Goal: Contribute content: Contribute content

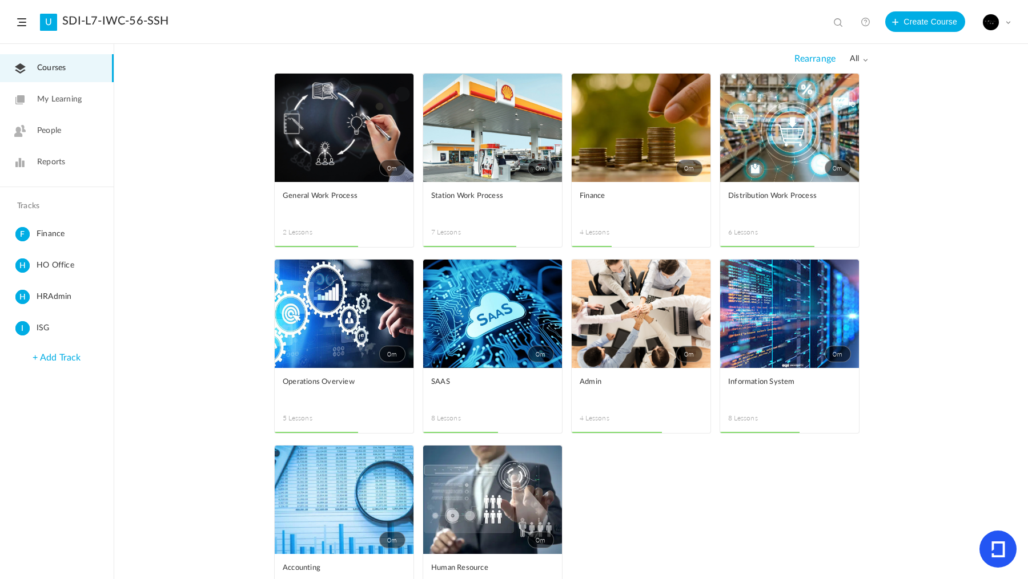
click at [347, 311] on link "0m" at bounding box center [344, 314] width 139 height 108
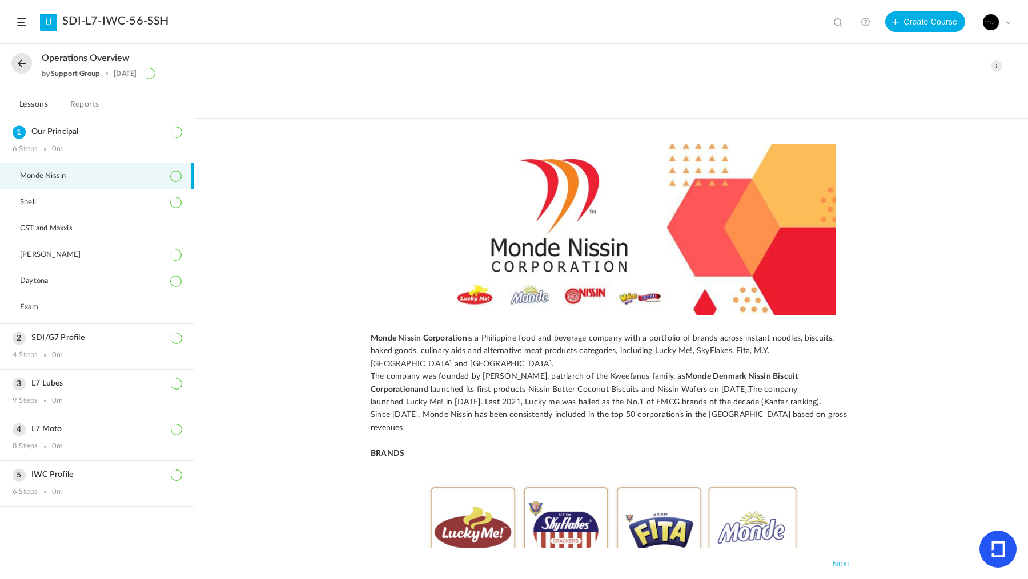
click at [27, 71] on button at bounding box center [21, 63] width 21 height 21
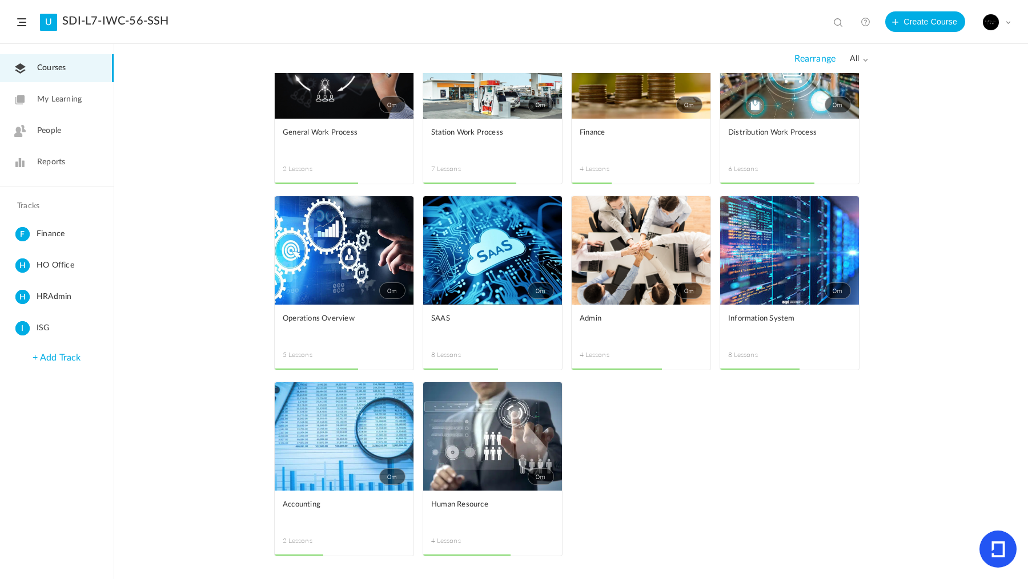
scroll to position [62, 0]
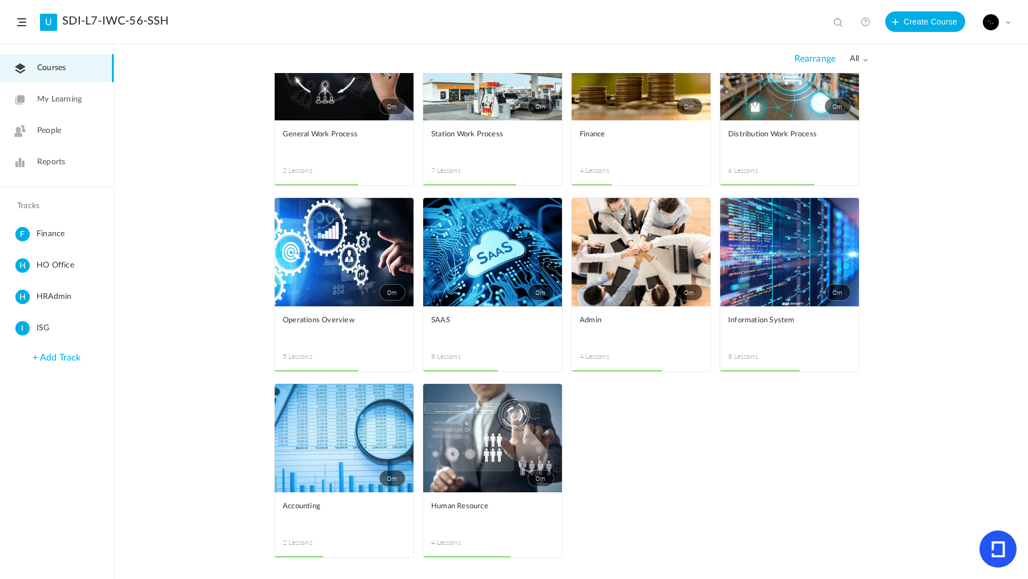
click at [786, 98] on link "0m" at bounding box center [789, 66] width 139 height 108
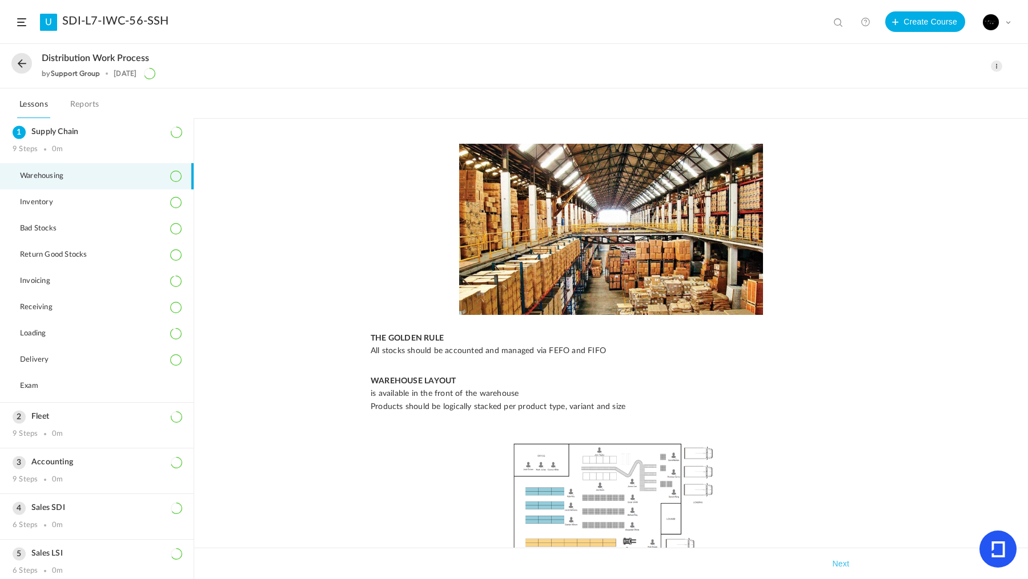
click at [101, 5] on header "U SDI-L7-IWC-56-SSH View all No results Create Course My Profile University Set…" at bounding box center [514, 22] width 1028 height 44
click at [86, 239] on li "Bad Stocks" at bounding box center [97, 229] width 194 height 26
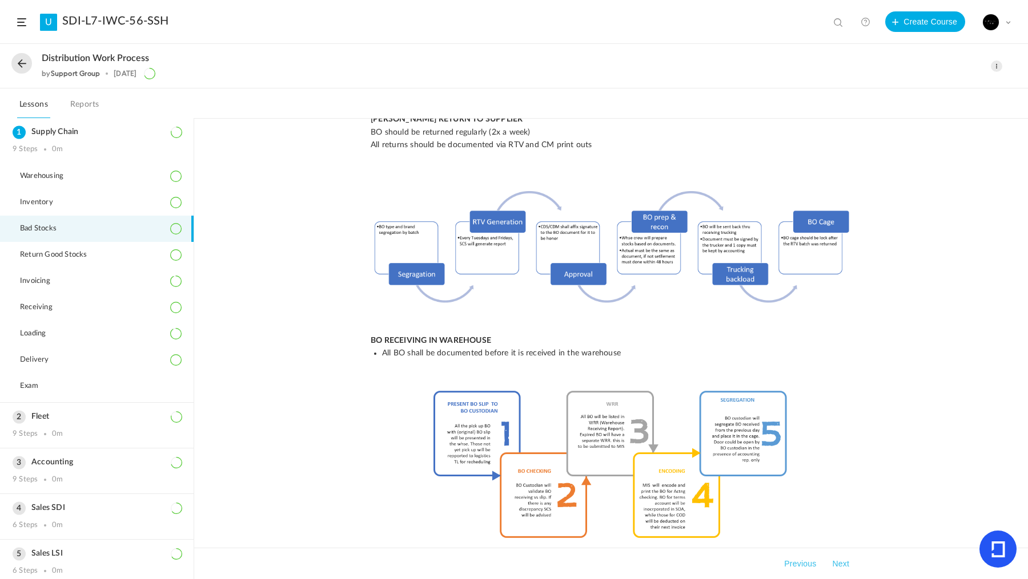
scroll to position [1122, 0]
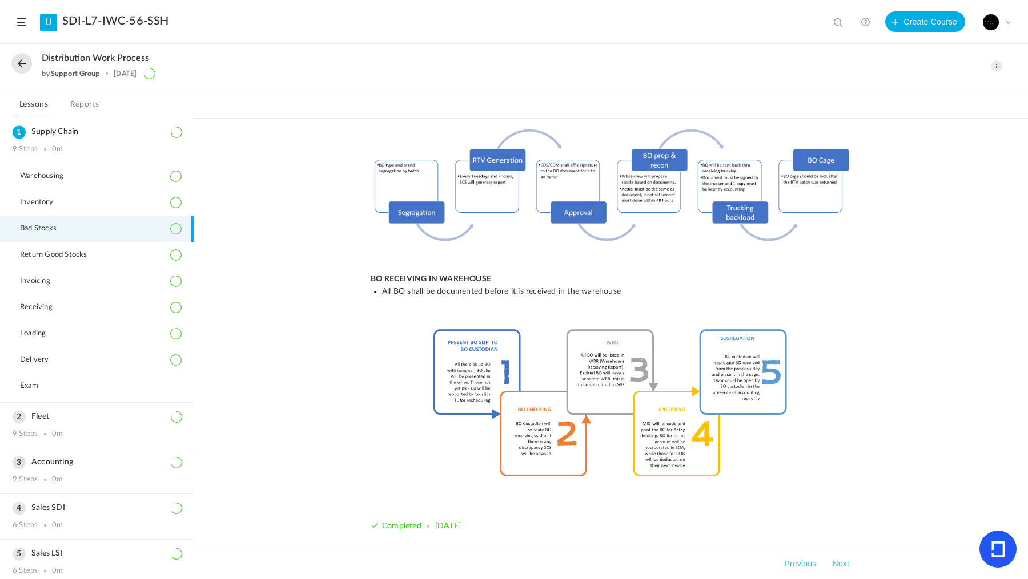
click at [1026, 555] on div "Previous Next" at bounding box center [610, 563] width 833 height 31
click at [995, 63] on span at bounding box center [995, 66] width 11 height 11
click at [953, 84] on link "Edit" at bounding box center [947, 91] width 107 height 21
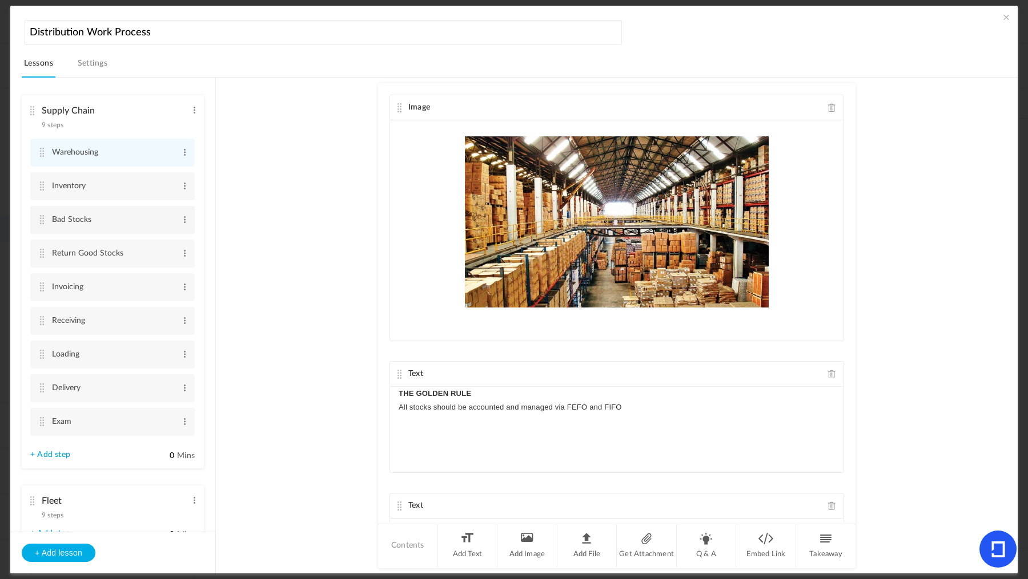
click at [42, 217] on cite at bounding box center [42, 219] width 8 height 9
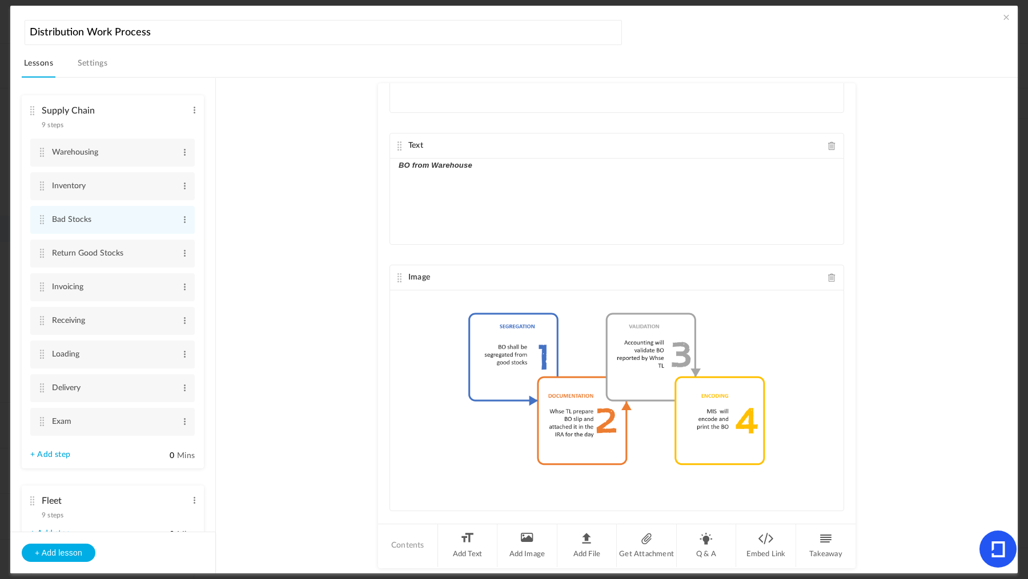
scroll to position [2051, 0]
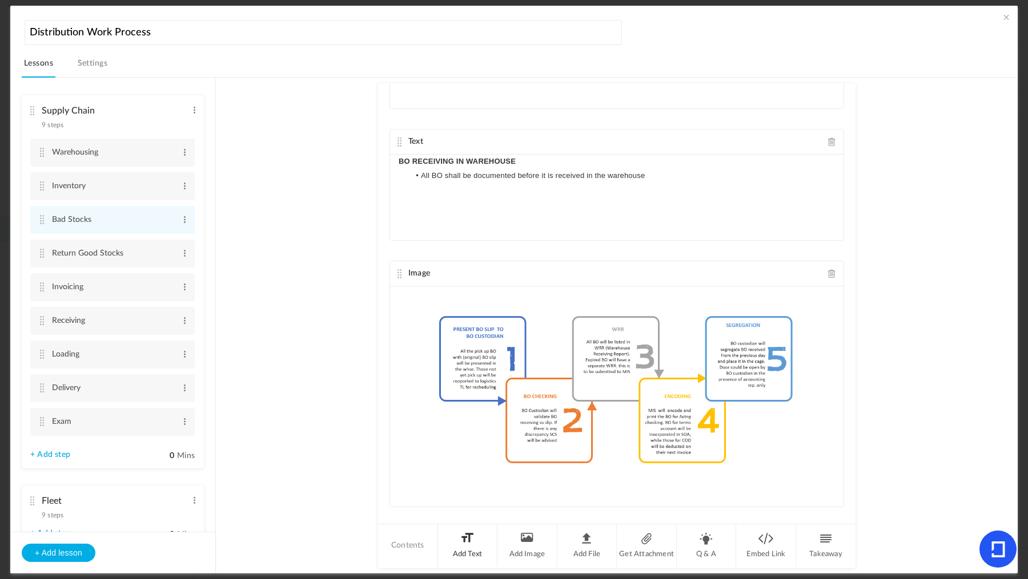
click at [463, 529] on li "Add Text" at bounding box center [468, 546] width 60 height 43
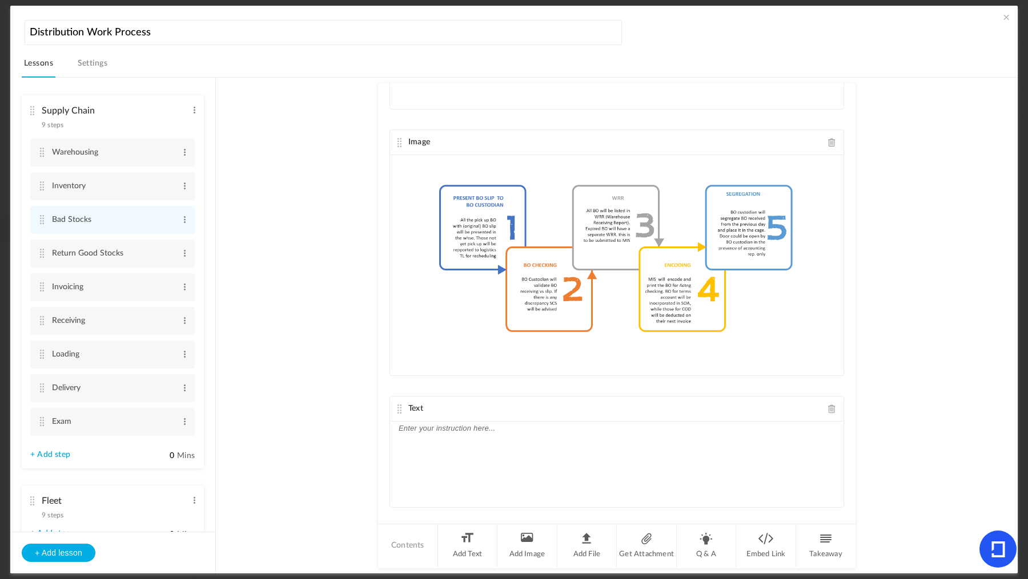
click at [493, 454] on div at bounding box center [616, 465] width 453 height 86
click at [41, 247] on li "Return Good Stocks Edit Delete" at bounding box center [112, 254] width 164 height 28
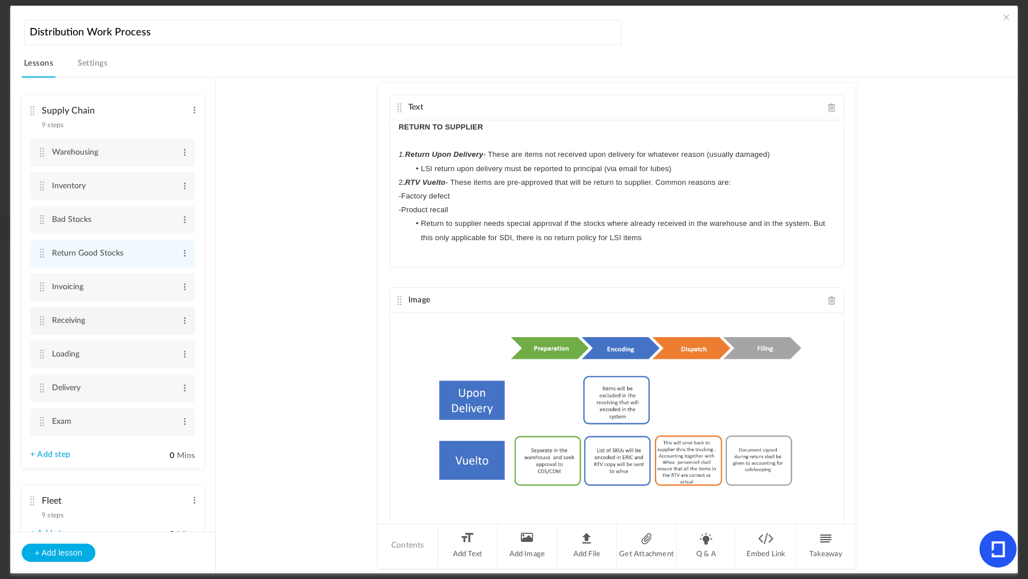
click at [42, 318] on cite at bounding box center [42, 320] width 8 height 9
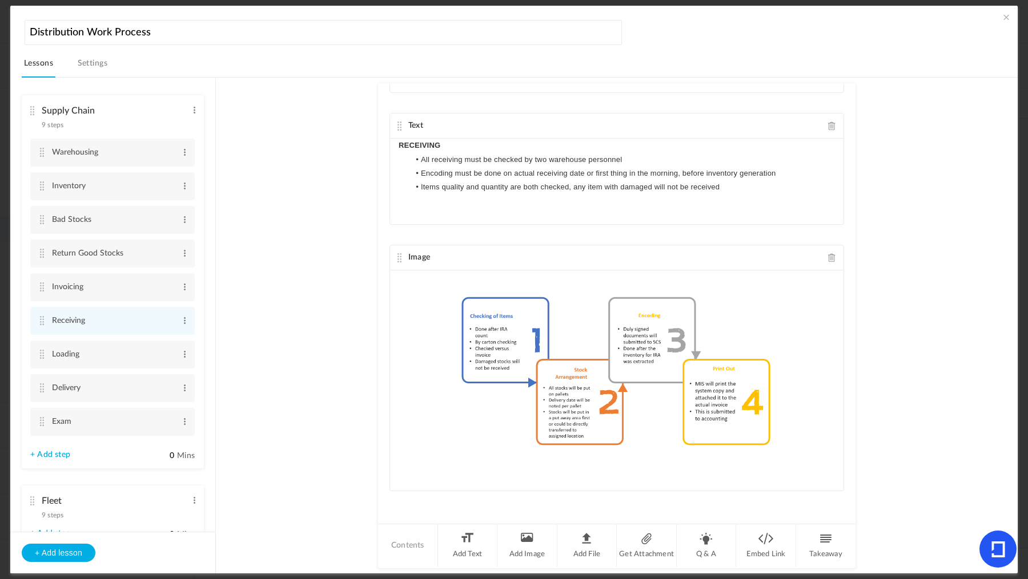
scroll to position [1028, 0]
click at [472, 547] on li "Add Text" at bounding box center [468, 546] width 60 height 43
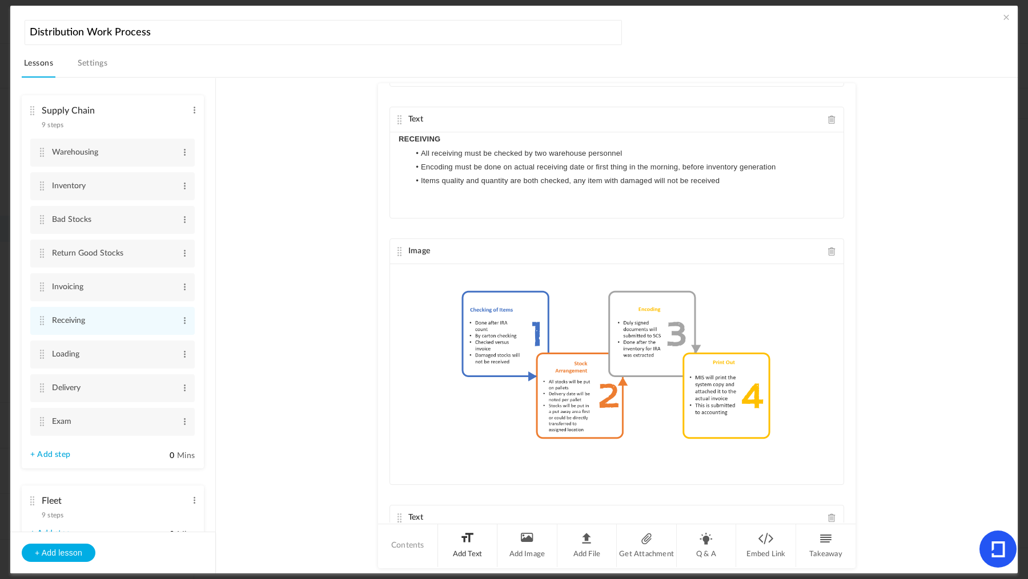
scroll to position [1158, 0]
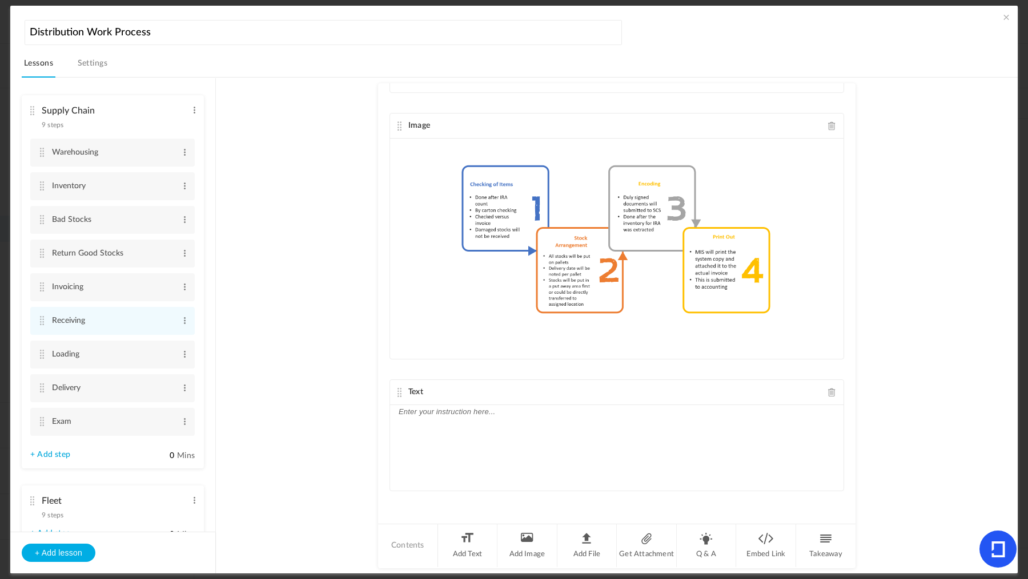
click at [517, 470] on div at bounding box center [616, 448] width 453 height 86
click at [45, 388] on cite at bounding box center [42, 388] width 8 height 9
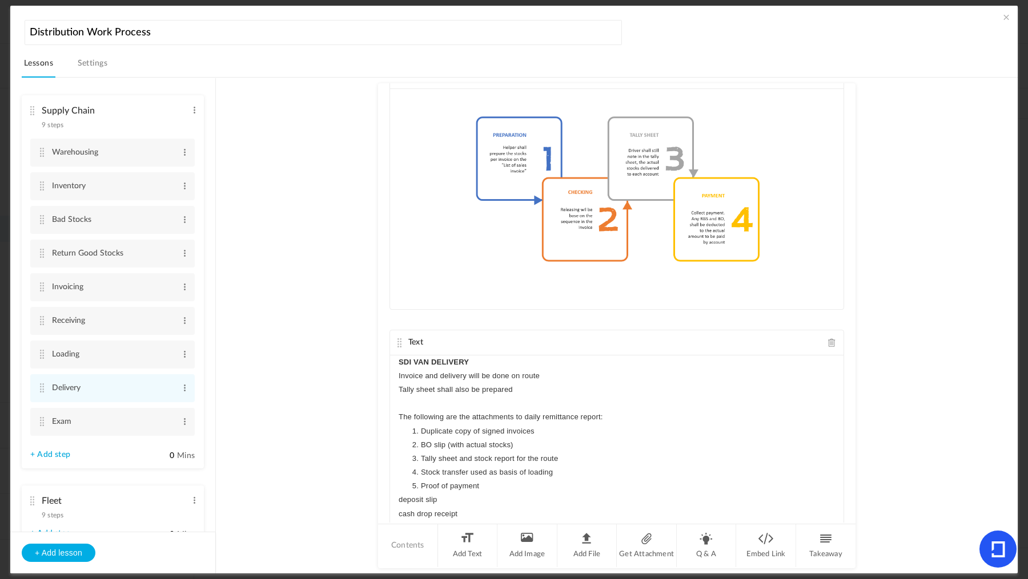
scroll to position [1472, 0]
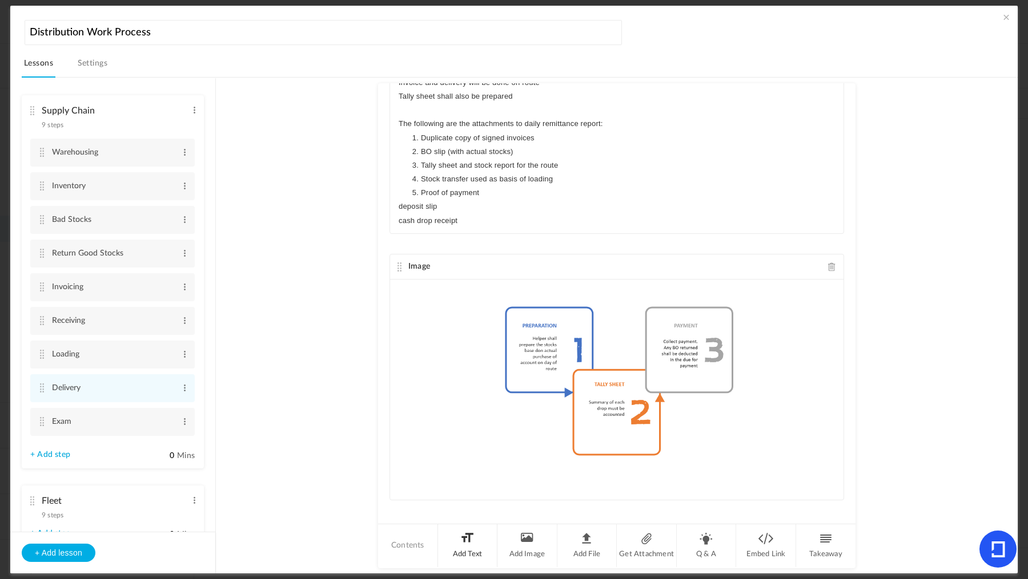
click at [474, 543] on li "Add Text" at bounding box center [468, 546] width 60 height 43
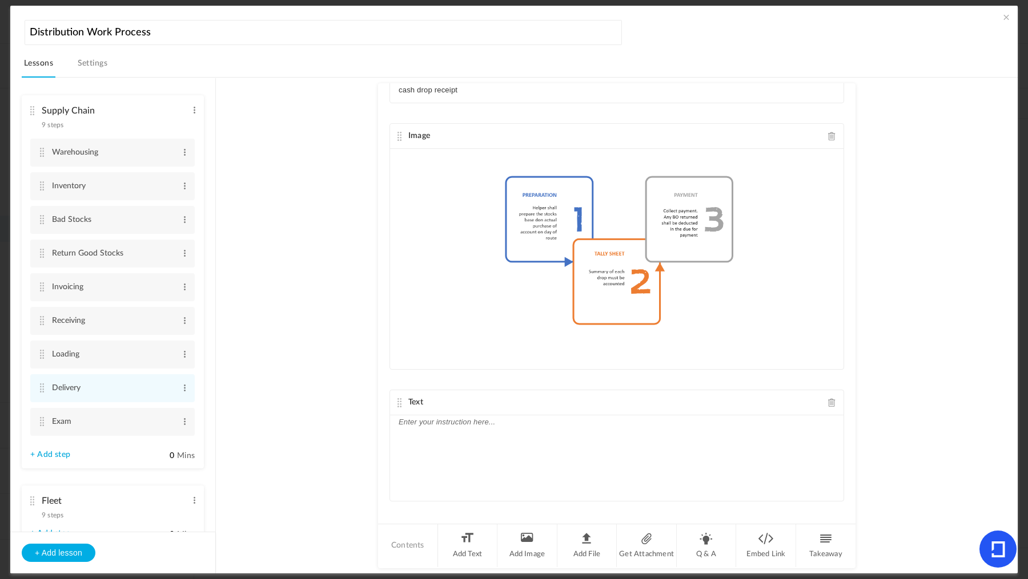
click at [503, 445] on div at bounding box center [616, 459] width 453 height 86
click at [41, 355] on cite at bounding box center [42, 354] width 8 height 9
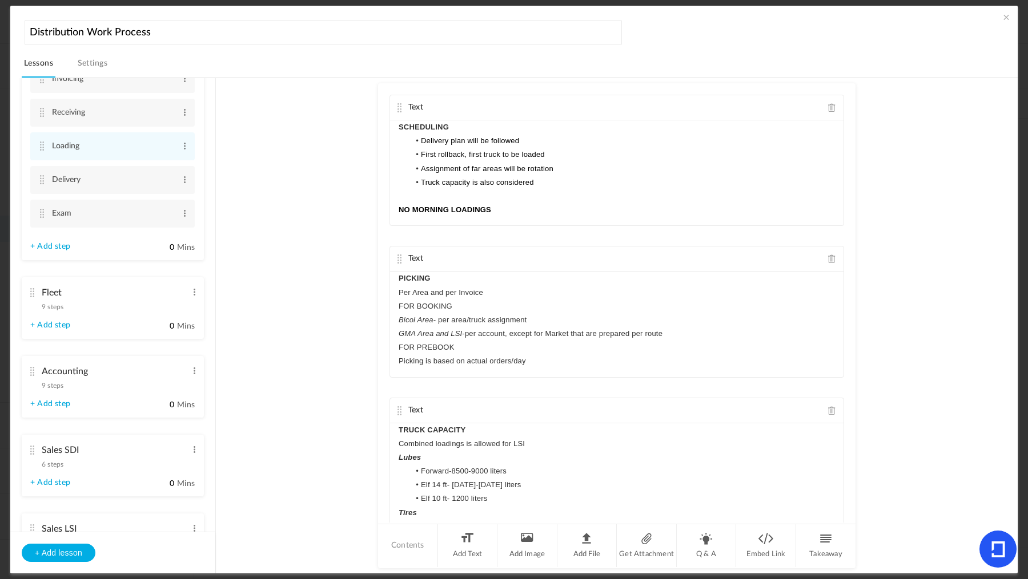
scroll to position [209, 0]
click at [50, 303] on span "9 steps" at bounding box center [53, 306] width 22 height 7
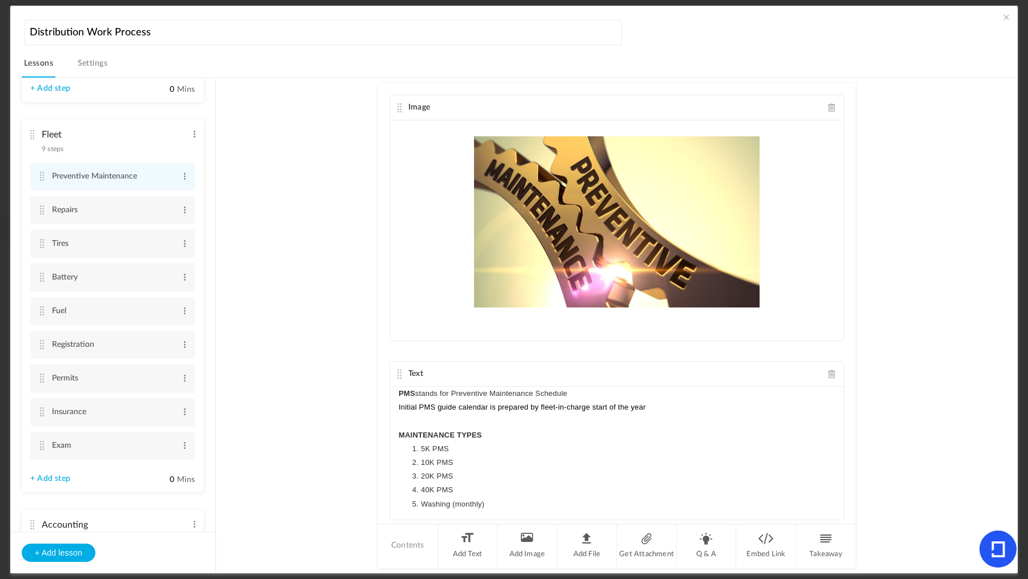
scroll to position [53, 0]
click at [45, 344] on cite at bounding box center [42, 346] width 8 height 9
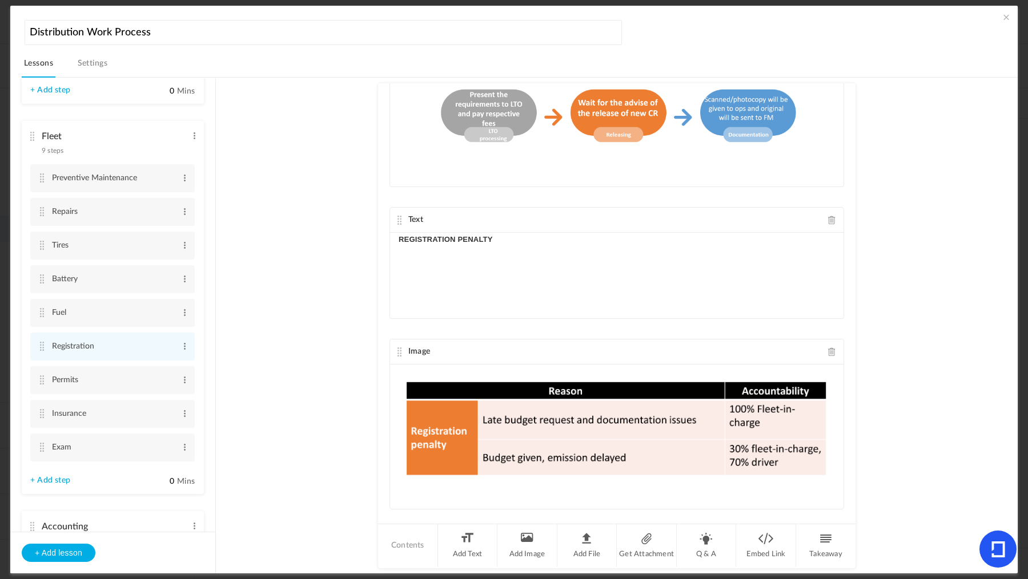
scroll to position [1563, 0]
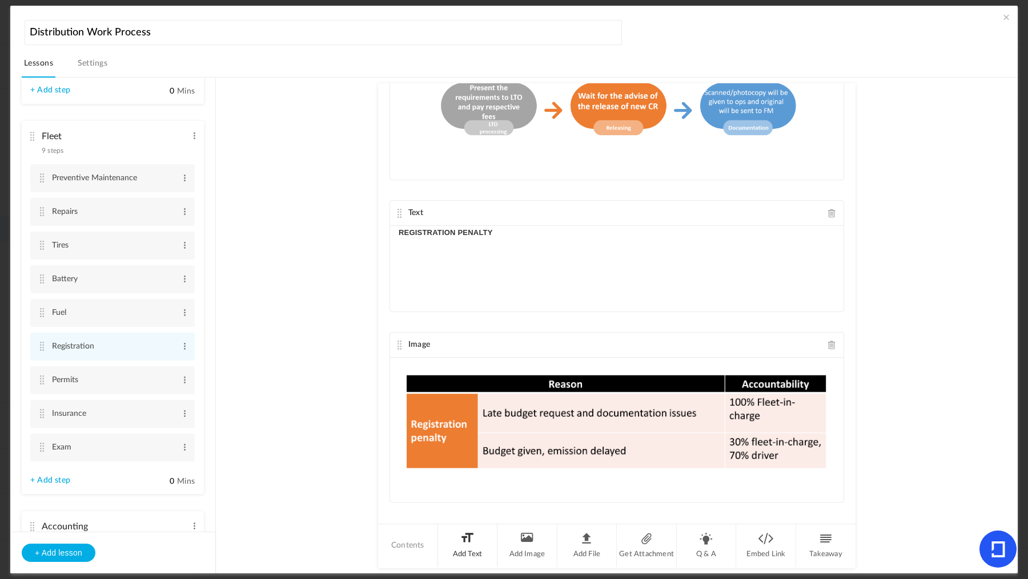
click at [465, 538] on li "Add Text" at bounding box center [468, 546] width 60 height 43
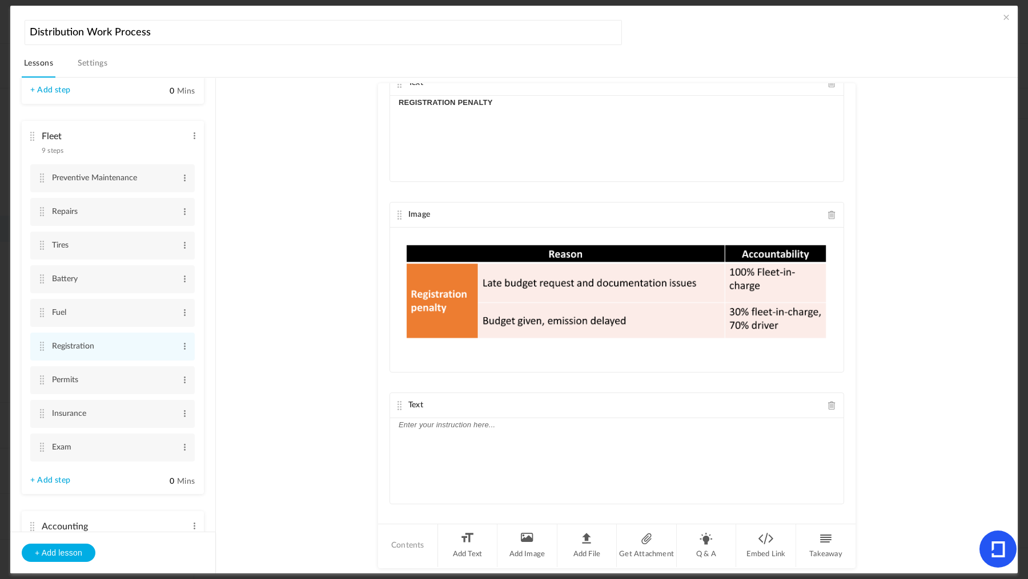
click at [509, 463] on div at bounding box center [616, 461] width 453 height 86
click at [43, 377] on cite at bounding box center [42, 380] width 8 height 9
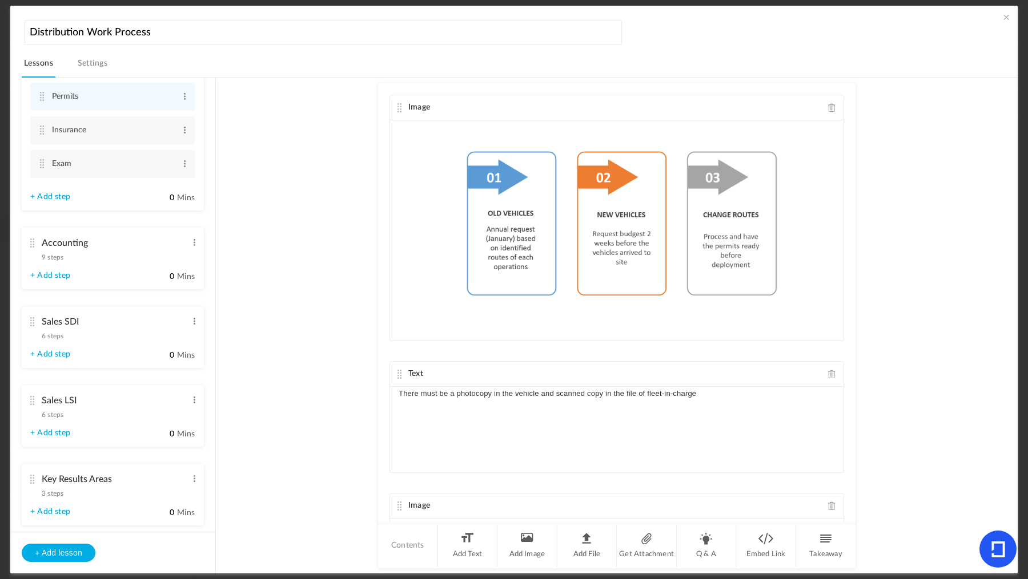
scroll to position [337, 0]
click at [52, 411] on span "6 steps" at bounding box center [53, 414] width 22 height 7
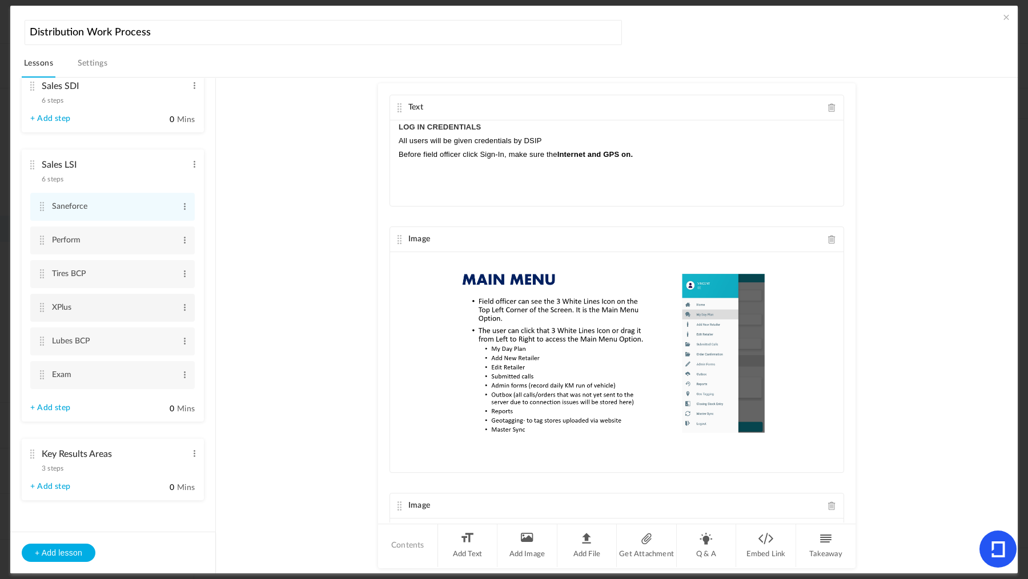
click at [41, 308] on cite at bounding box center [42, 307] width 8 height 9
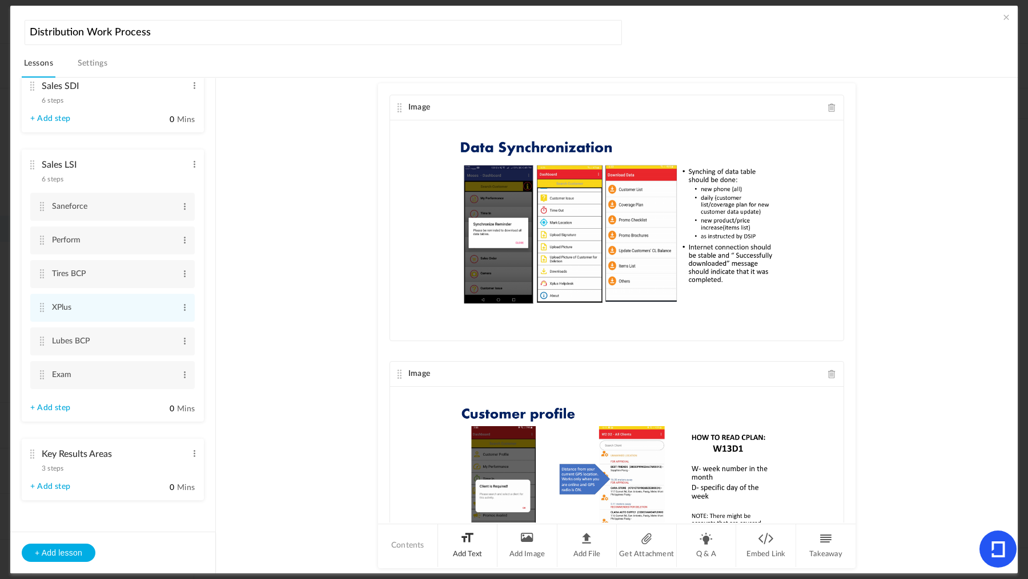
click at [470, 545] on li "Add Text" at bounding box center [468, 546] width 60 height 43
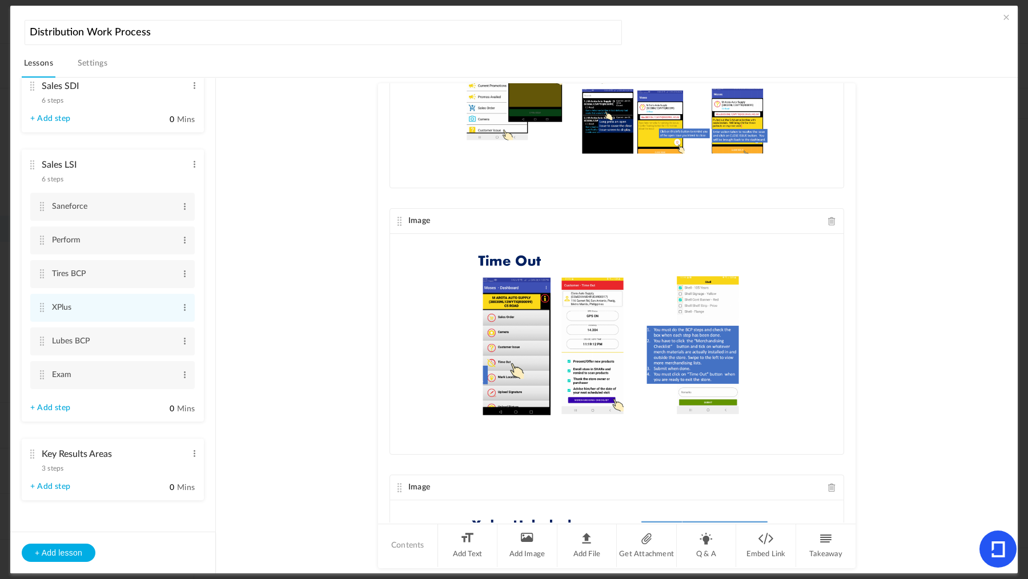
scroll to position [4228, 0]
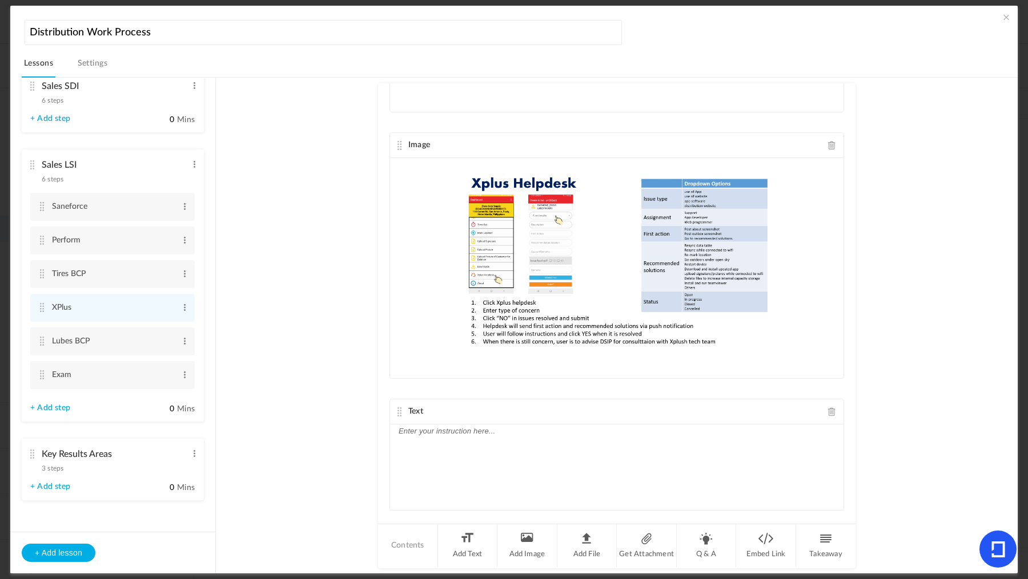
click at [484, 443] on div at bounding box center [616, 468] width 453 height 86
click at [39, 372] on cite at bounding box center [42, 374] width 8 height 9
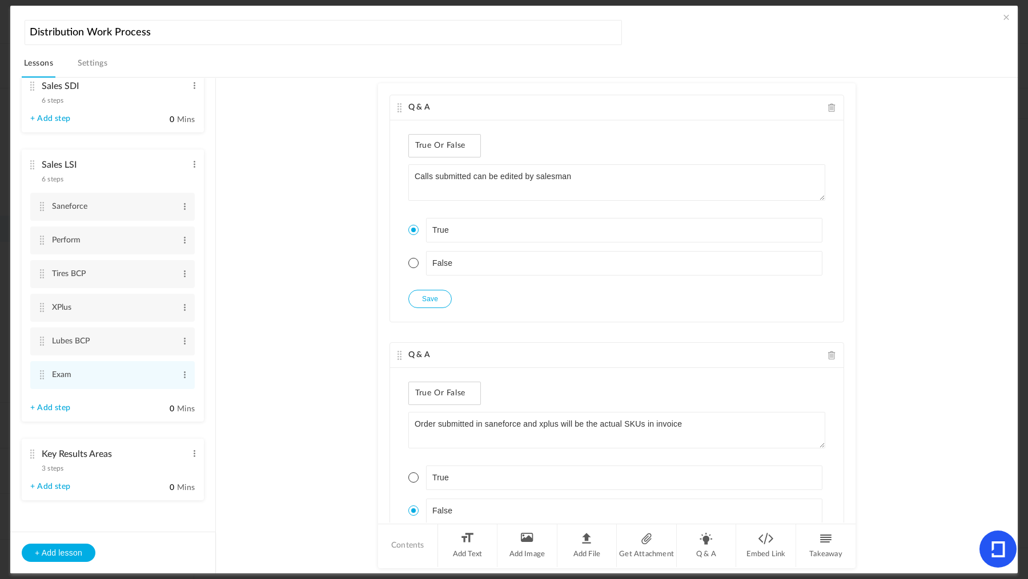
click at [50, 466] on span "3 steps" at bounding box center [53, 468] width 22 height 7
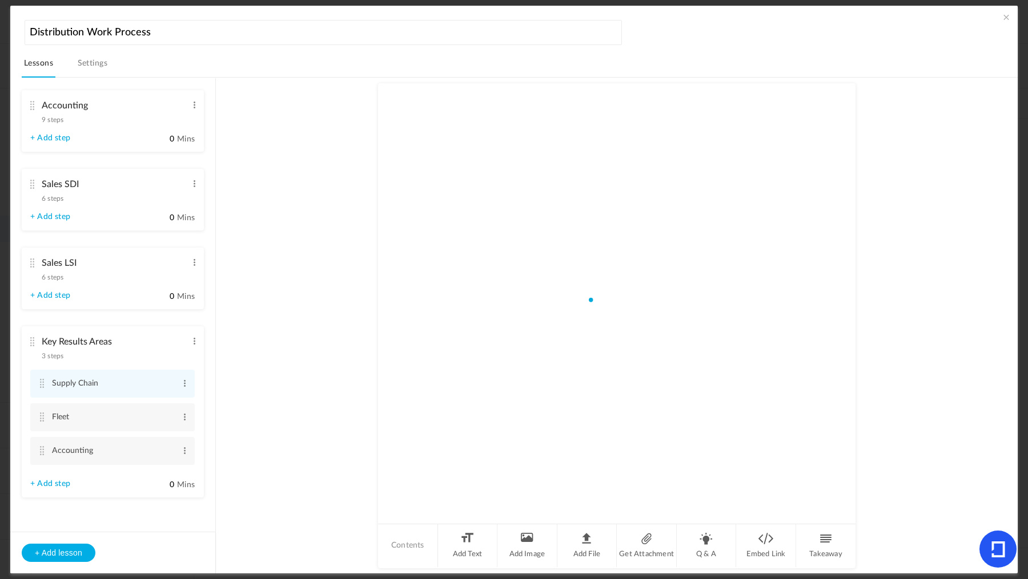
scroll to position [161, 0]
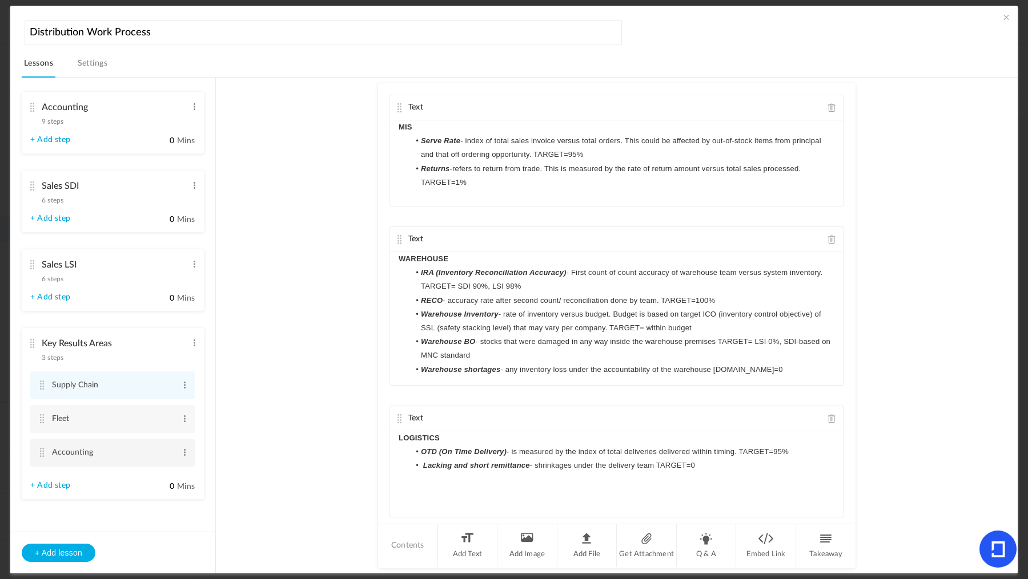
click at [41, 453] on cite at bounding box center [42, 452] width 8 height 9
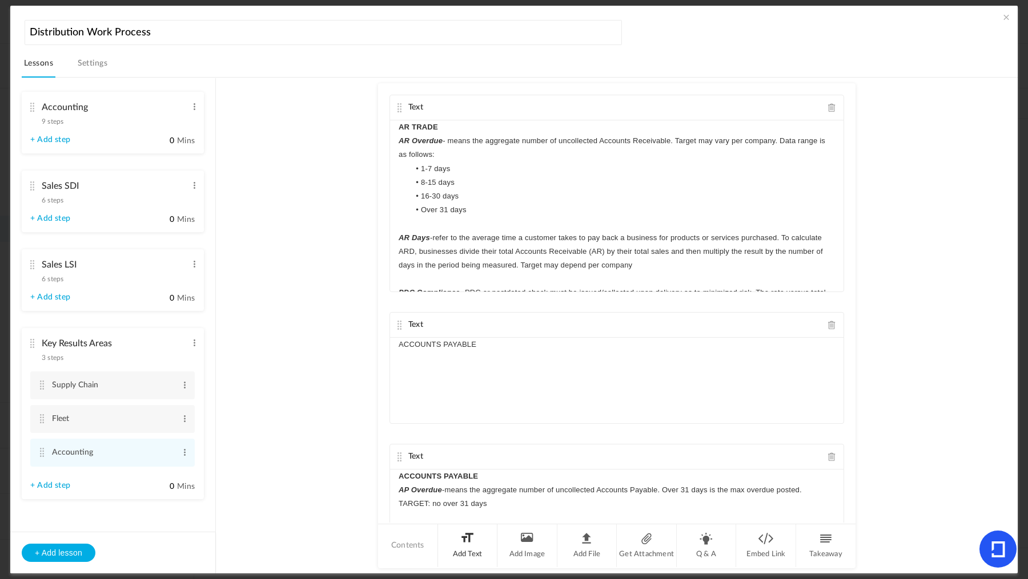
click at [477, 549] on li "Add Text" at bounding box center [468, 546] width 60 height 43
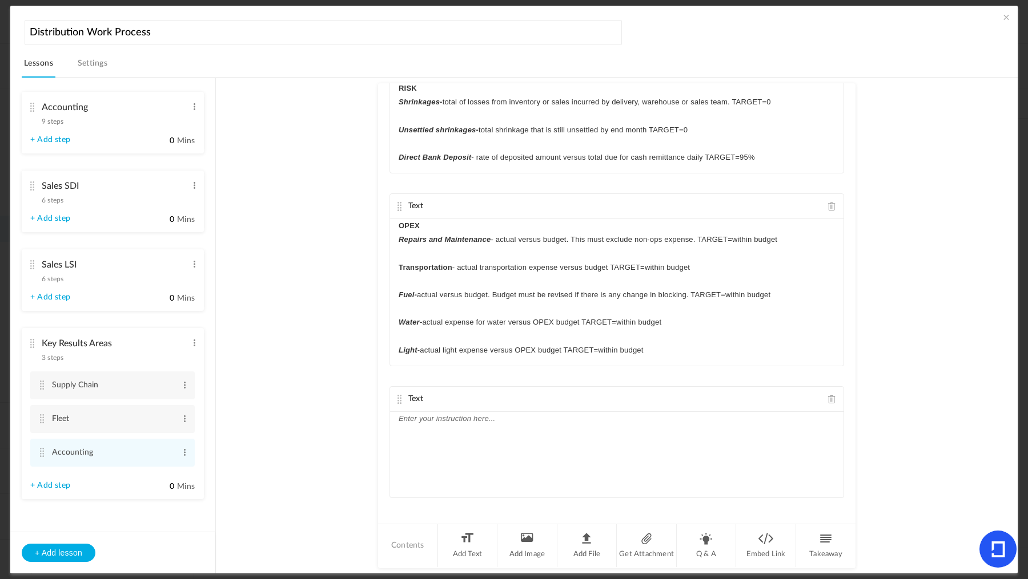
click at [511, 482] on div at bounding box center [616, 455] width 453 height 86
click at [40, 382] on cite at bounding box center [42, 385] width 8 height 9
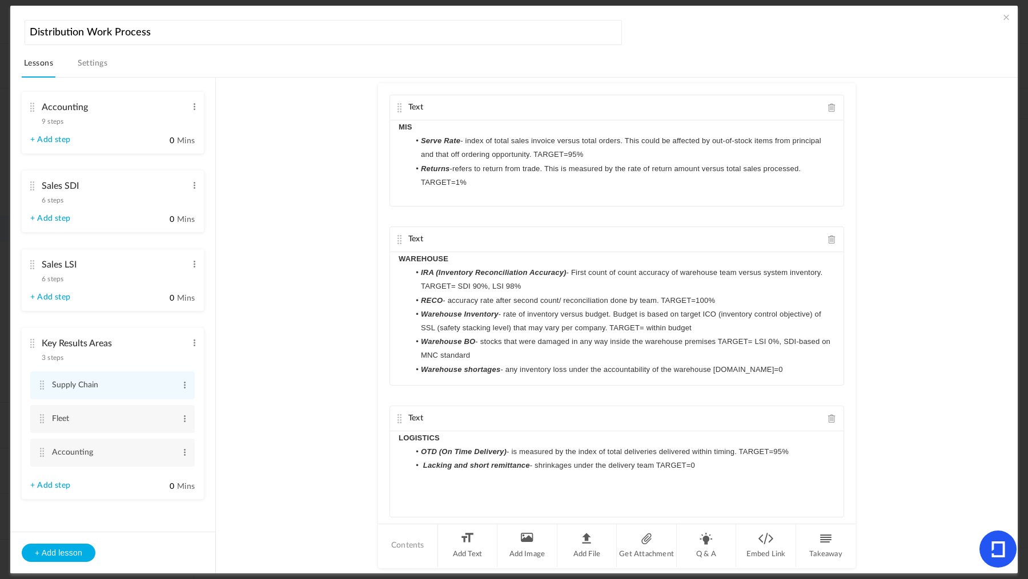
drag, startPoint x: 217, startPoint y: 221, endPoint x: 223, endPoint y: 119, distance: 102.3
click at [223, 115] on section "Supply Chain 9 steps Edit Delete [GEOGRAPHIC_DATA] Edit Delete Inventory" at bounding box center [519, 326] width 968 height 497
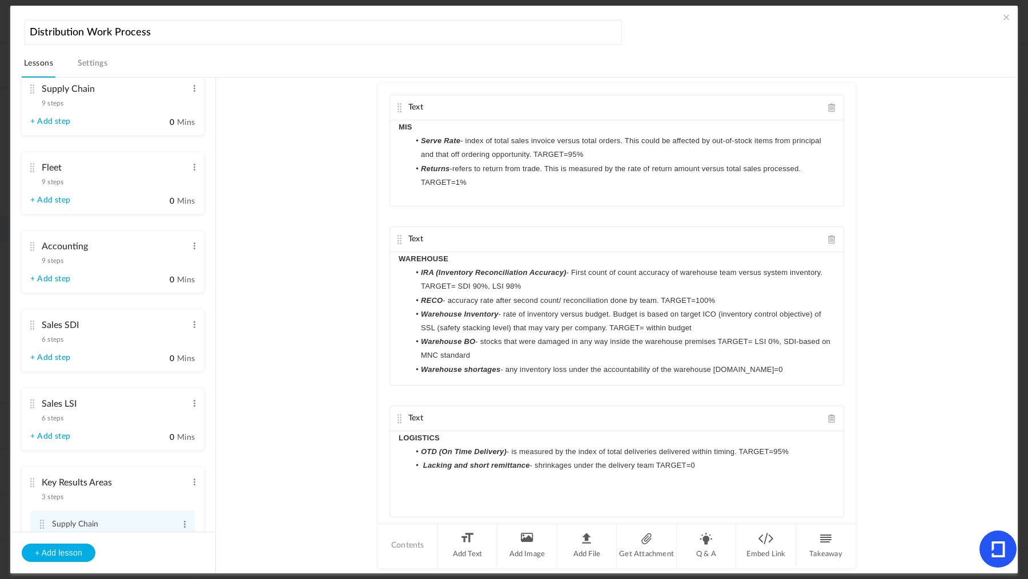
scroll to position [0, 0]
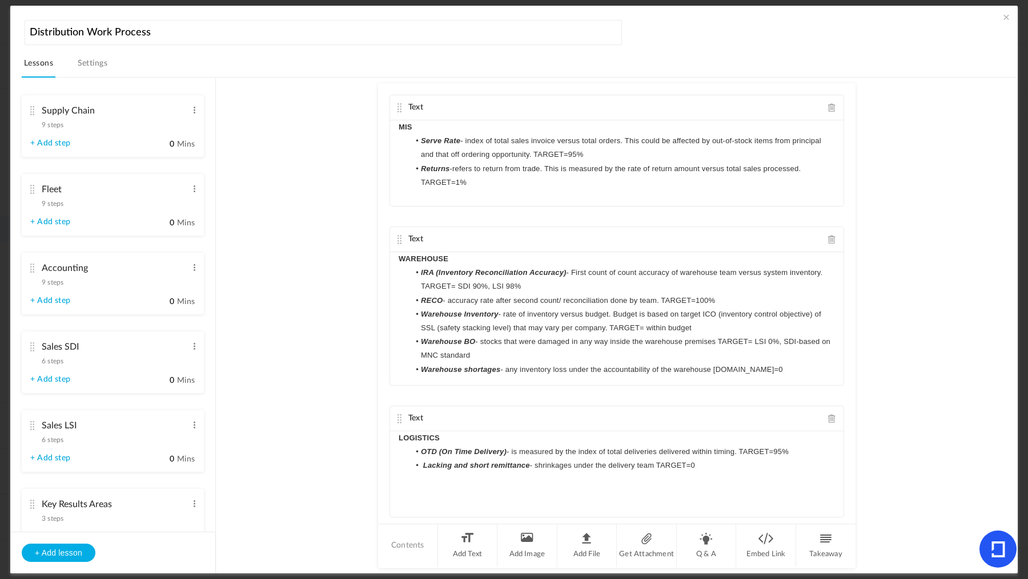
click at [53, 127] on span "9 steps" at bounding box center [53, 125] width 22 height 7
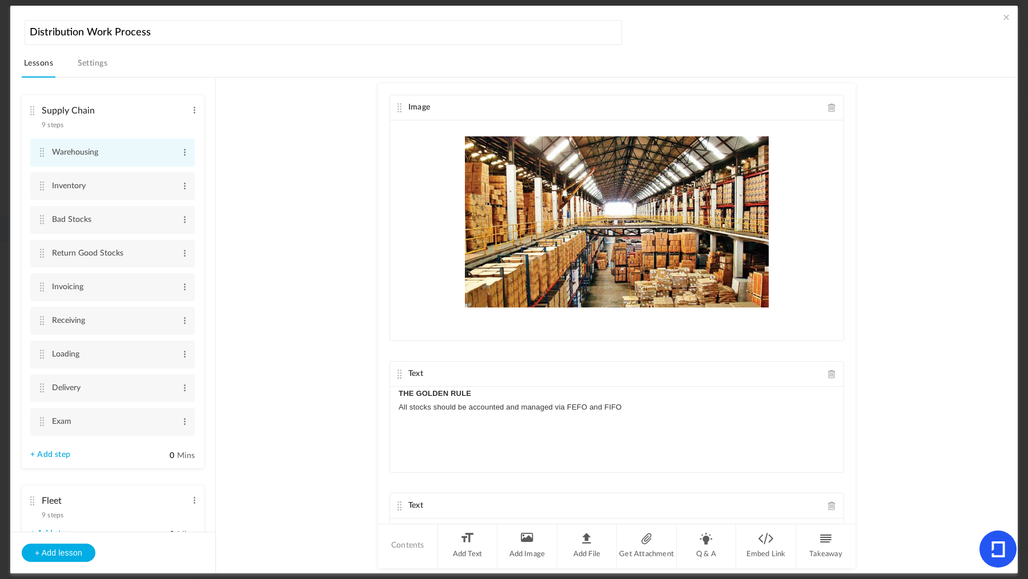
click at [41, 151] on cite at bounding box center [42, 152] width 8 height 9
click at [464, 547] on li "Add Text" at bounding box center [468, 546] width 60 height 43
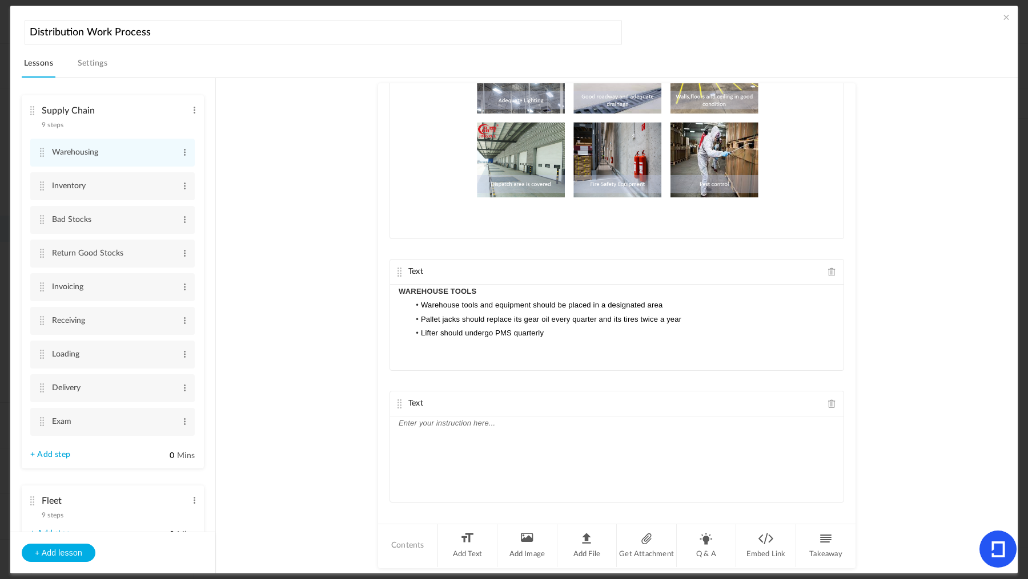
click at [830, 400] on span at bounding box center [832, 404] width 8 height 9
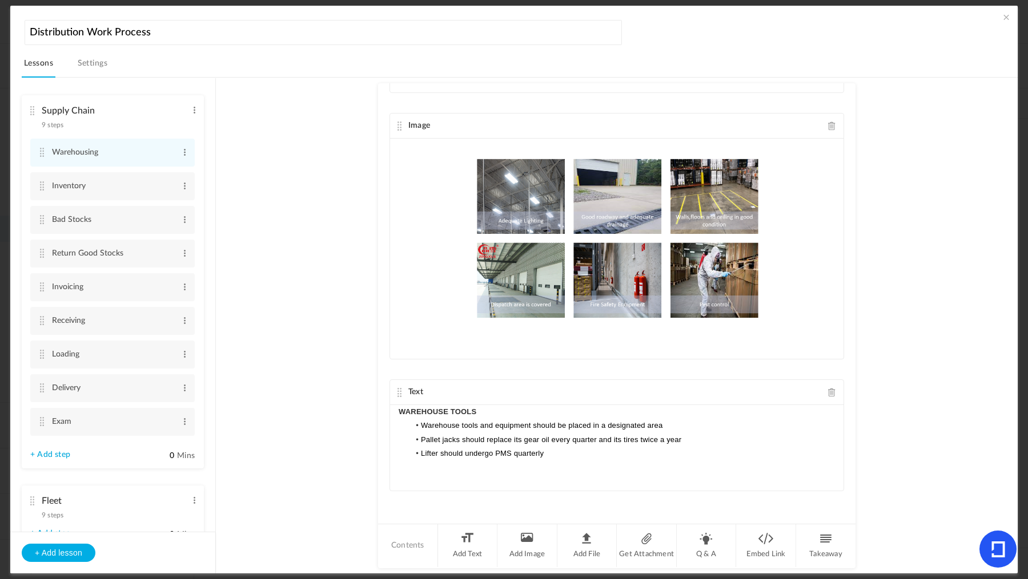
scroll to position [1259, 0]
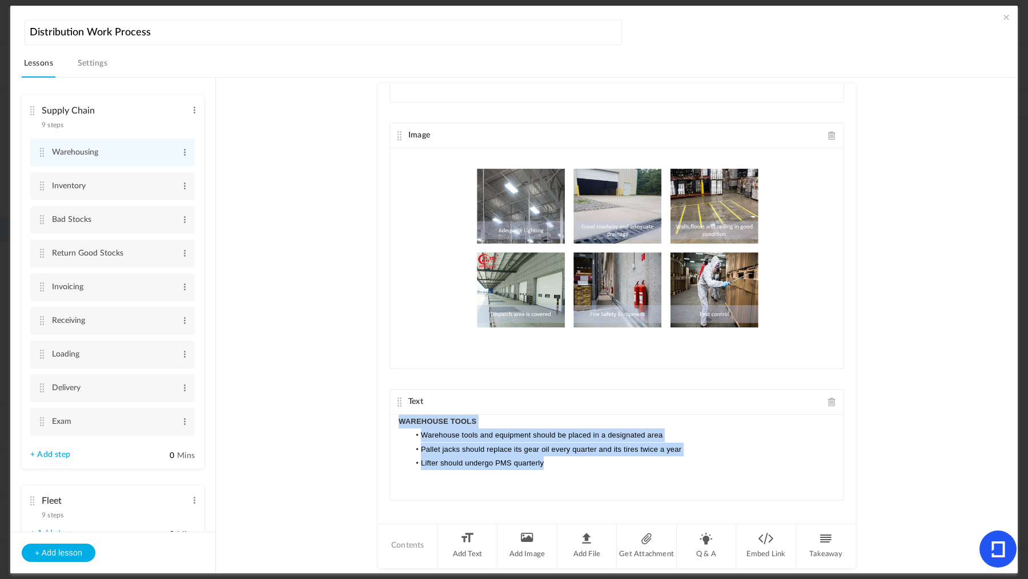
drag, startPoint x: 315, startPoint y: 397, endPoint x: 305, endPoint y: 392, distance: 11.0
click at [305, 392] on au-course-substep "Image Text THE GOLDEN RULE All stocks should be accounted and managed via FEFO …" at bounding box center [616, 326] width 774 height 497
copy div "WAREHOUSE TOOLS Warehouse tools and equipment should be placed in a designated …"
click at [828, 398] on span at bounding box center [832, 402] width 8 height 9
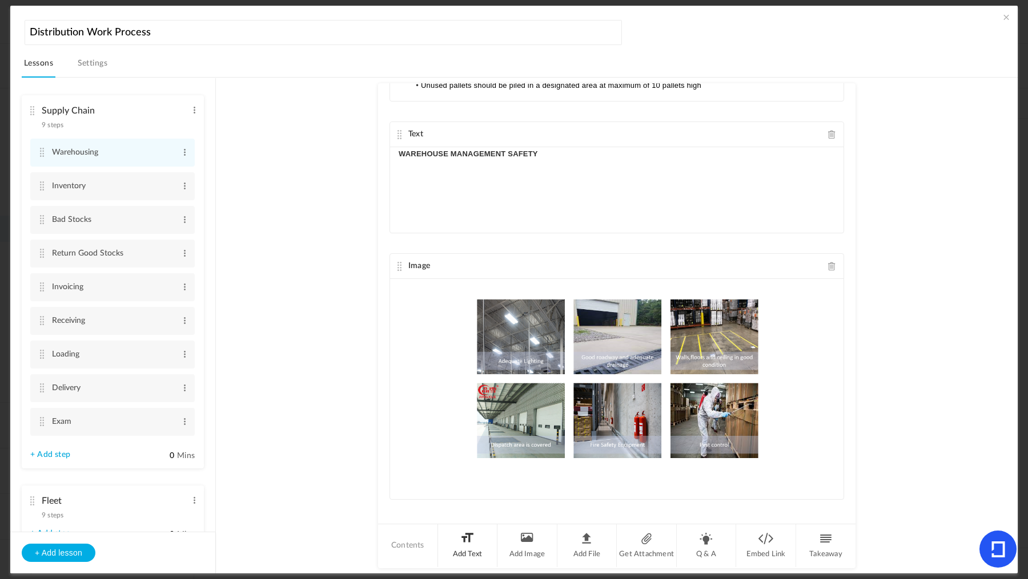
click at [467, 541] on li "Add Text" at bounding box center [468, 546] width 60 height 43
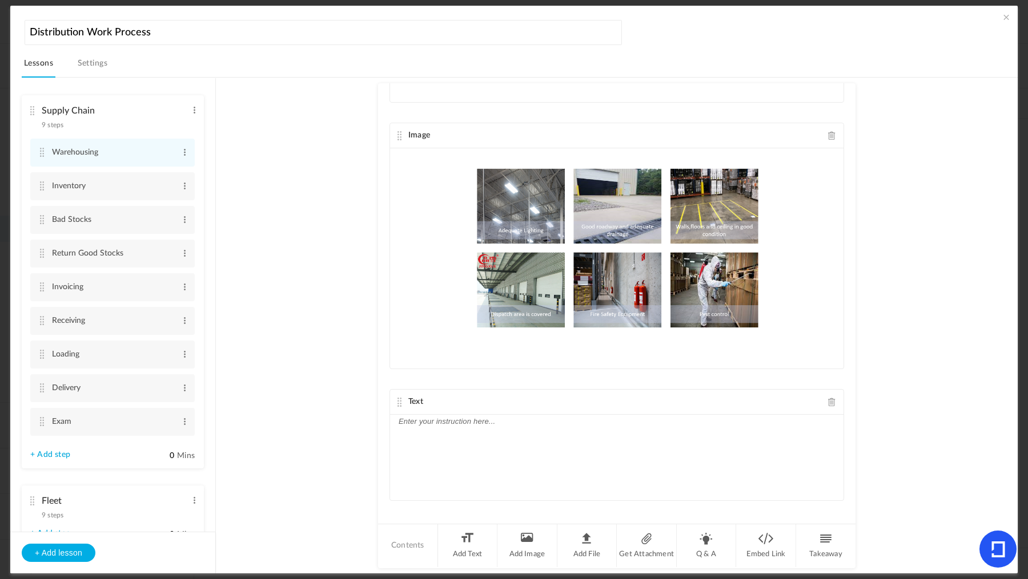
click at [481, 444] on div at bounding box center [616, 458] width 453 height 86
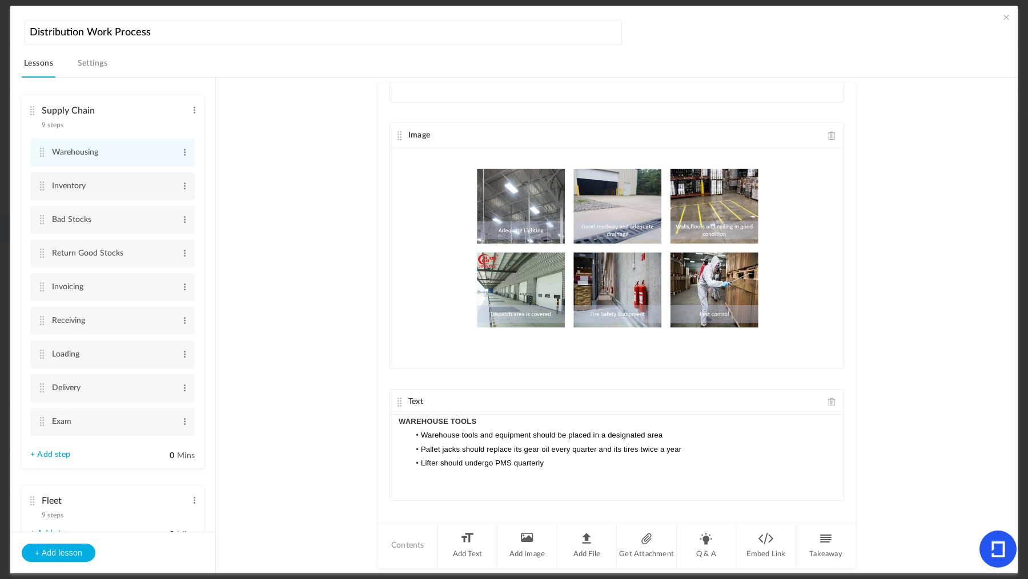
click at [47, 183] on li "Inventory Edit Delete" at bounding box center [112, 186] width 164 height 28
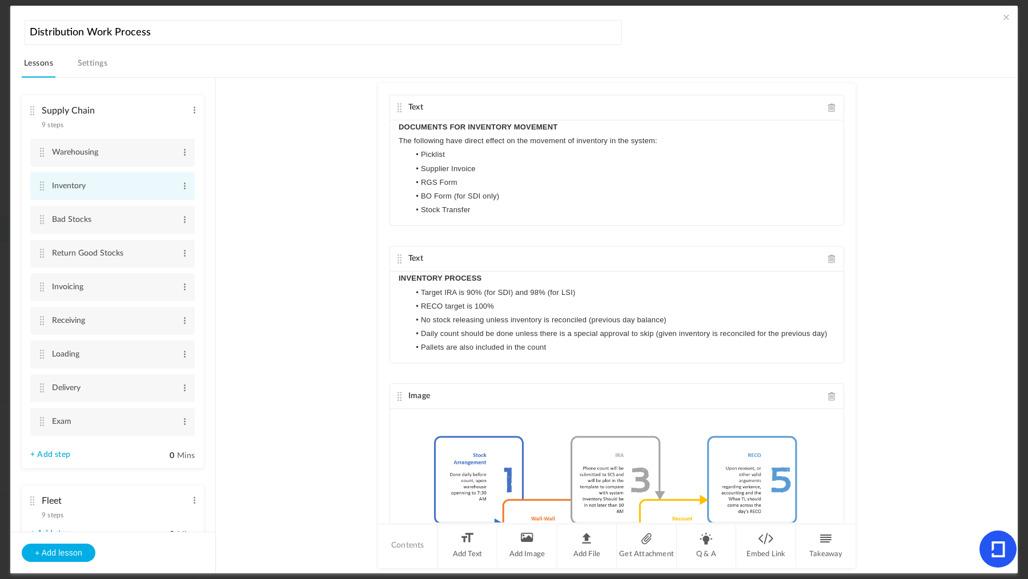
click at [47, 191] on li "Inventory Edit Delete" at bounding box center [112, 186] width 164 height 28
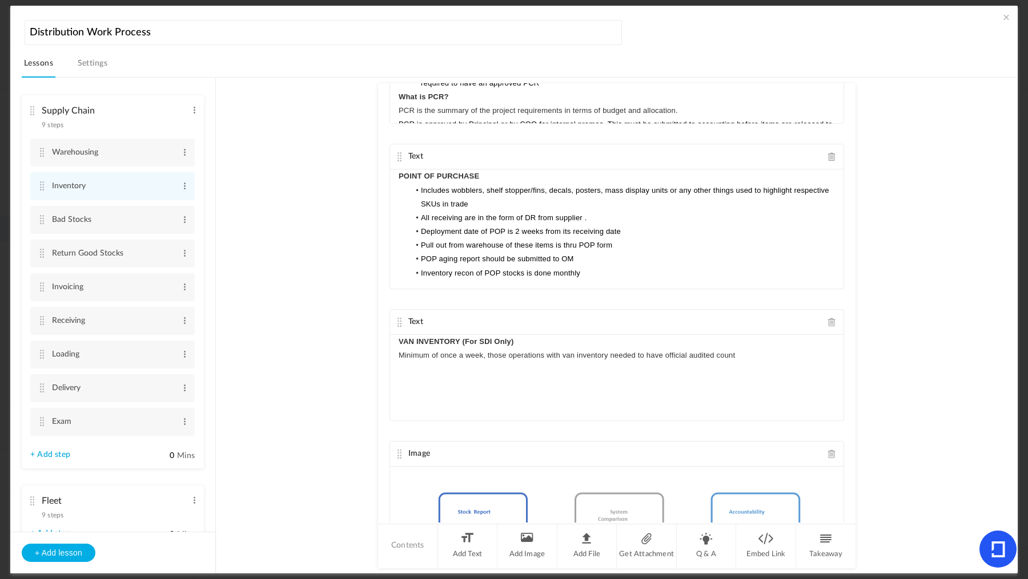
scroll to position [1308, 0]
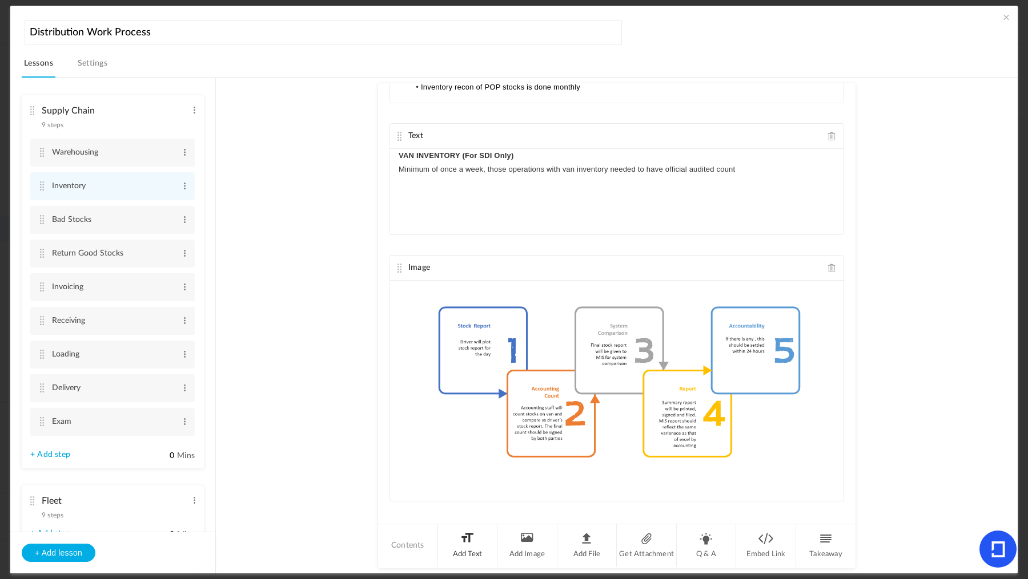
click at [462, 537] on li "Add Text" at bounding box center [468, 546] width 60 height 43
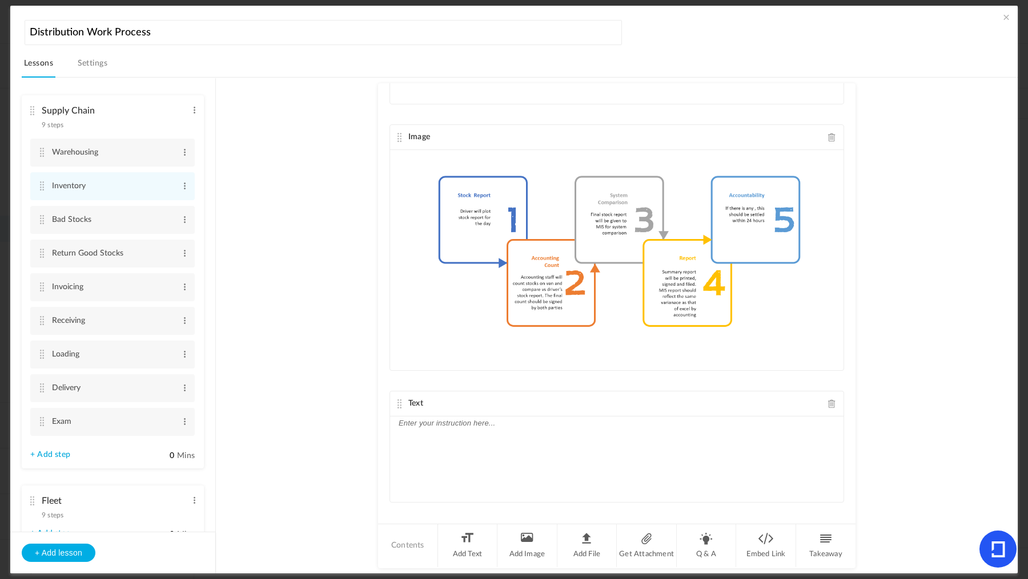
click at [515, 488] on div at bounding box center [616, 460] width 453 height 86
click at [44, 215] on cite at bounding box center [42, 219] width 8 height 9
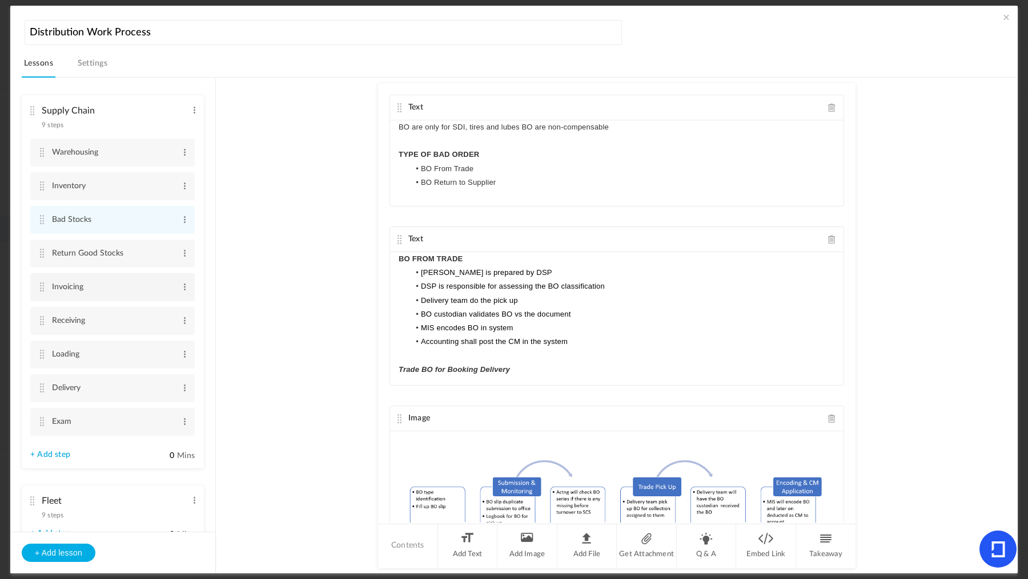
click at [46, 287] on li "Invoicing Edit Delete" at bounding box center [112, 287] width 164 height 28
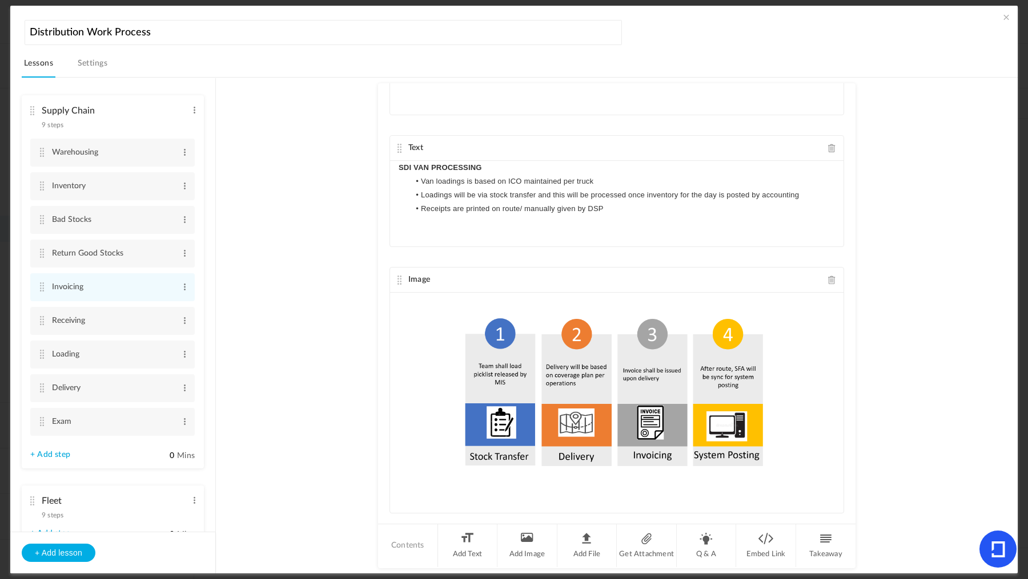
scroll to position [2322, 0]
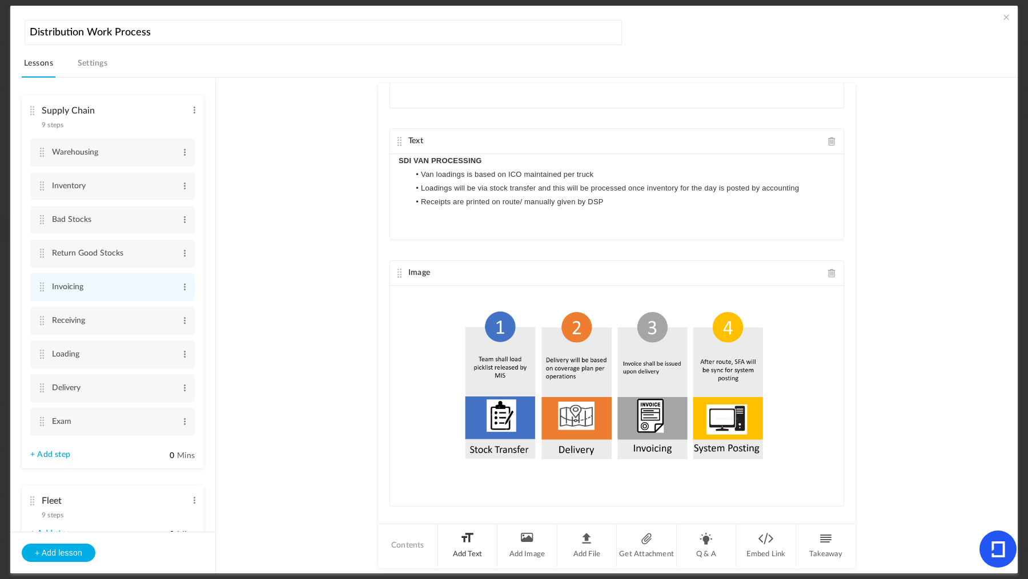
click at [447, 544] on li "Add Text" at bounding box center [468, 546] width 60 height 43
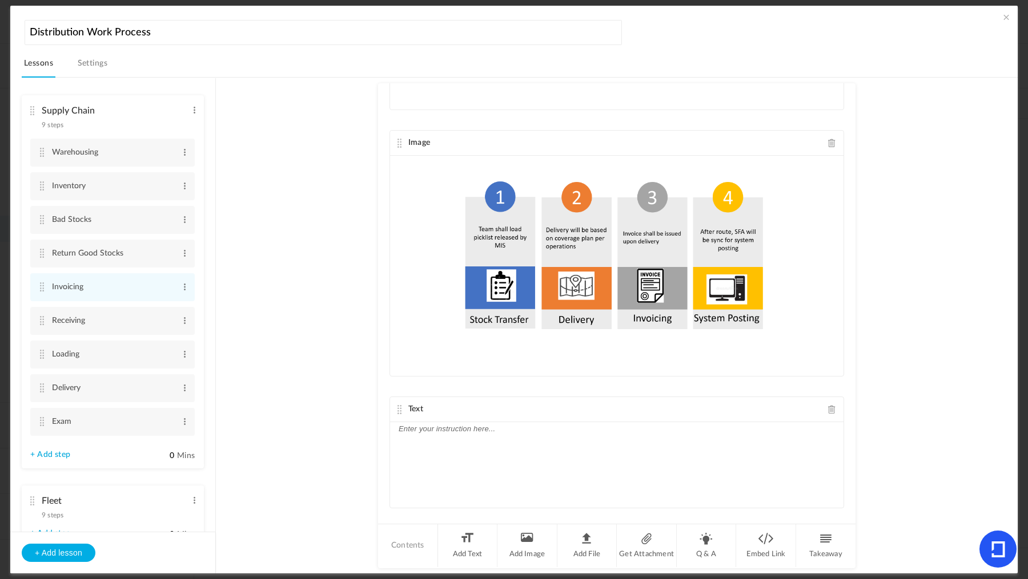
click at [486, 472] on div at bounding box center [616, 465] width 453 height 86
click at [38, 317] on cite at bounding box center [42, 320] width 8 height 9
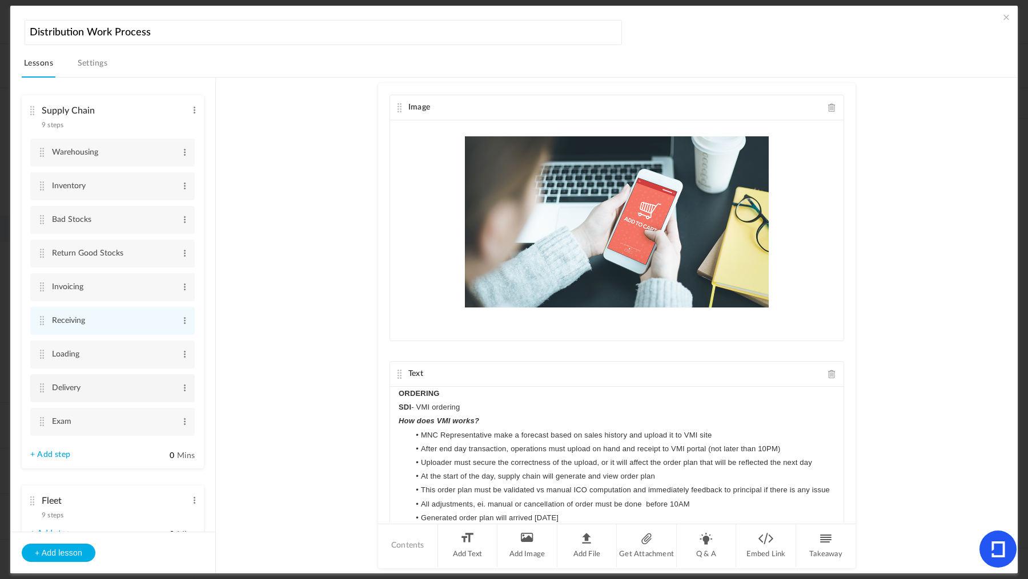
click at [43, 387] on cite at bounding box center [42, 388] width 8 height 9
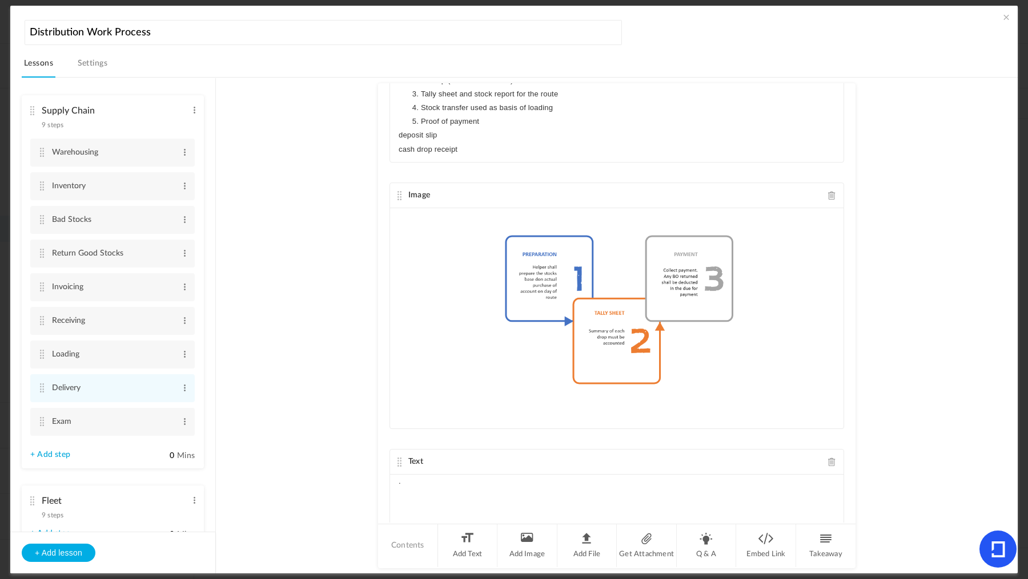
scroll to position [1603, 0]
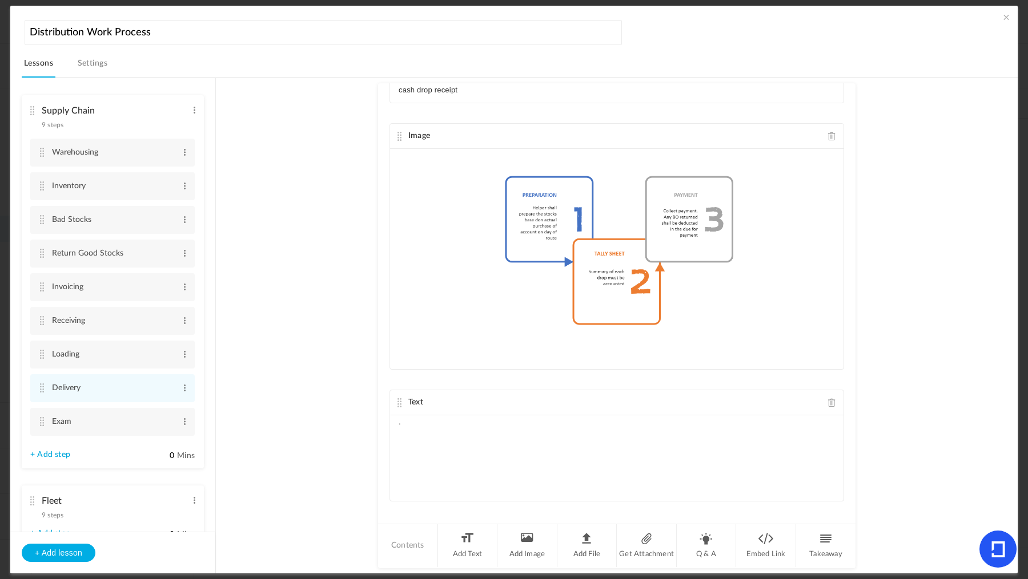
click at [828, 398] on span at bounding box center [832, 402] width 8 height 9
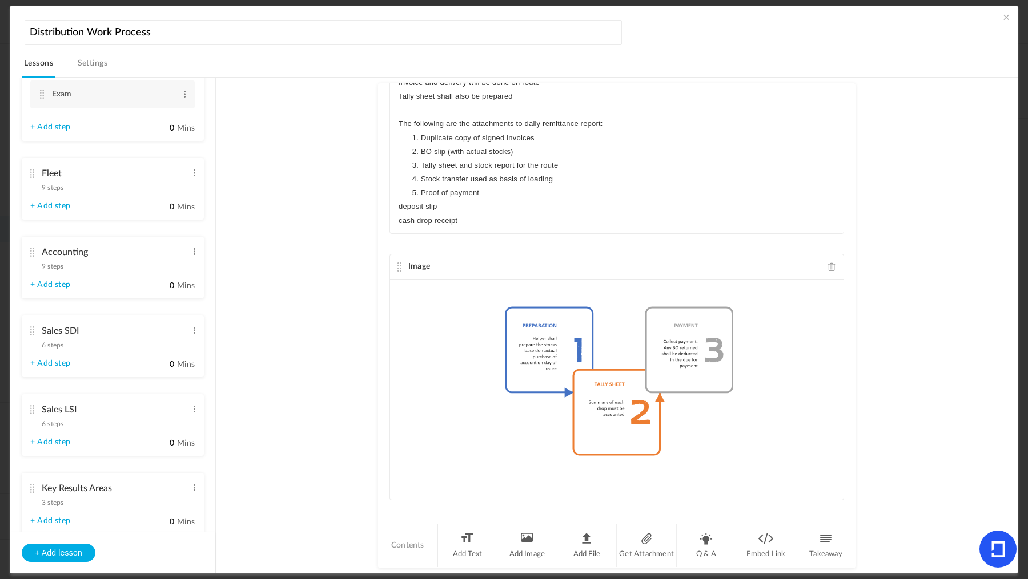
scroll to position [317, 0]
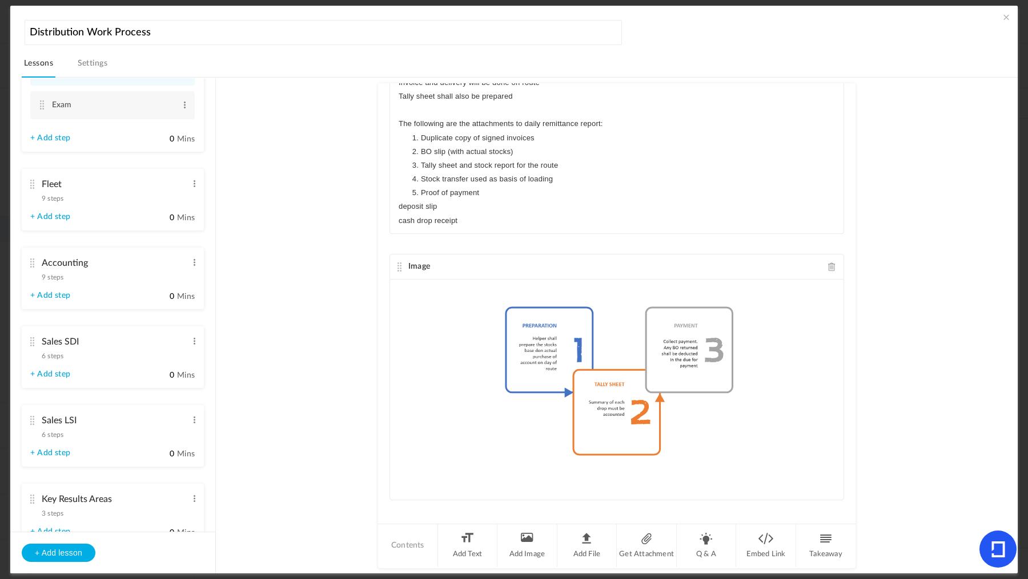
click at [33, 180] on cite at bounding box center [32, 184] width 8 height 9
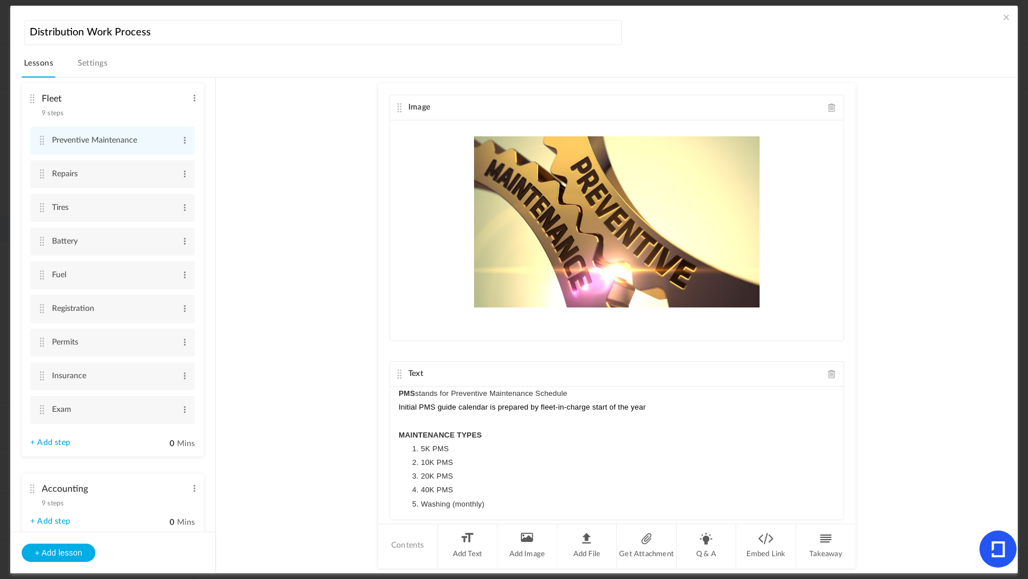
scroll to position [87, 0]
click at [37, 276] on li "Fuel Edit Delete" at bounding box center [112, 279] width 164 height 28
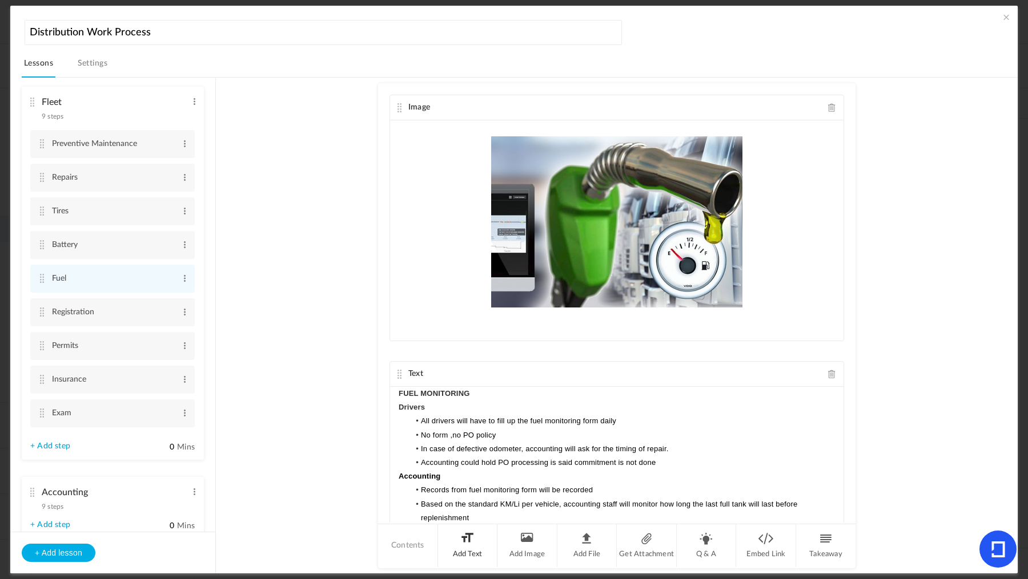
click at [462, 541] on li "Add Text" at bounding box center [468, 546] width 60 height 43
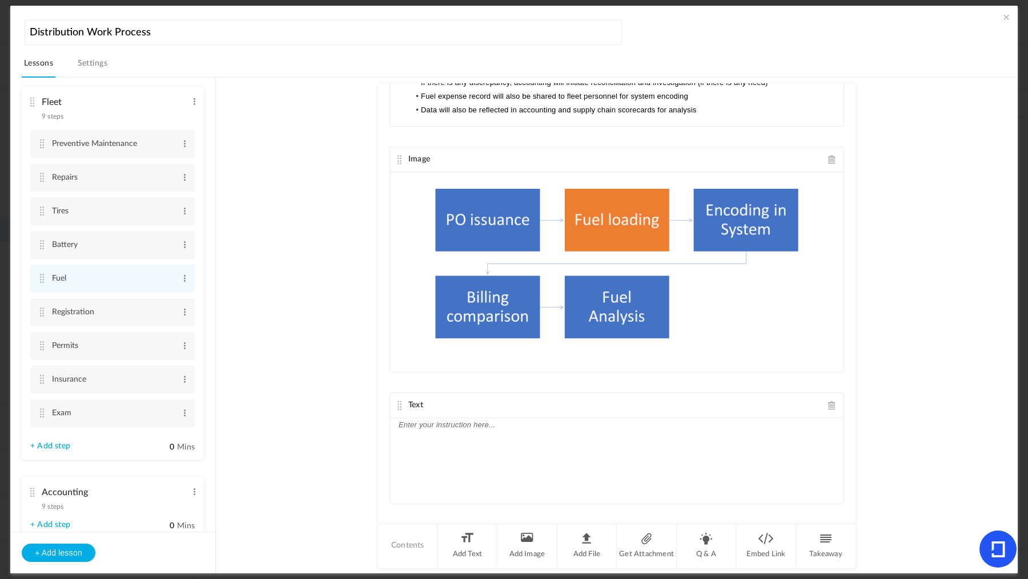
click at [509, 489] on div at bounding box center [616, 461] width 453 height 86
click at [39, 314] on cite at bounding box center [42, 312] width 8 height 9
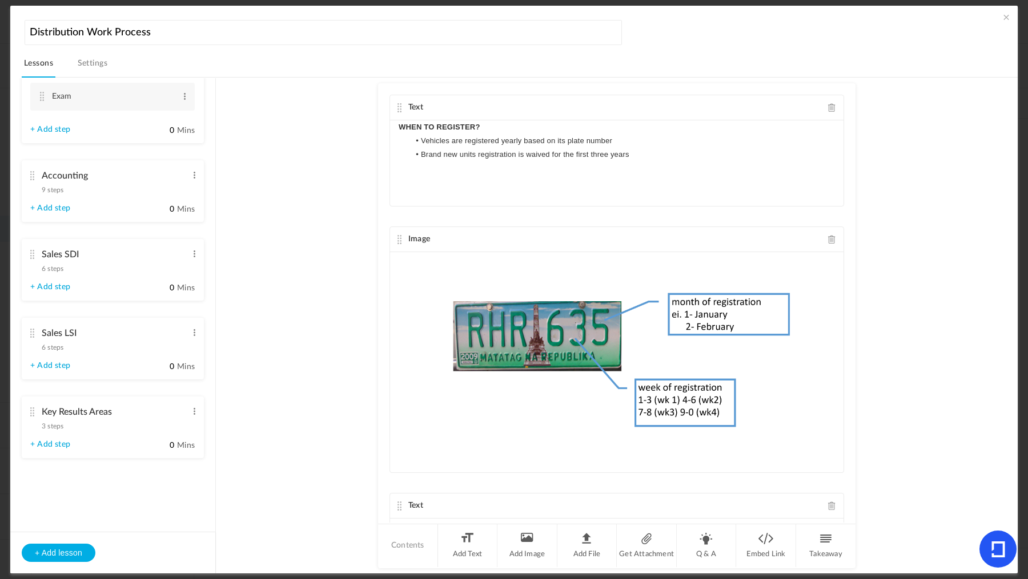
scroll to position [416, 0]
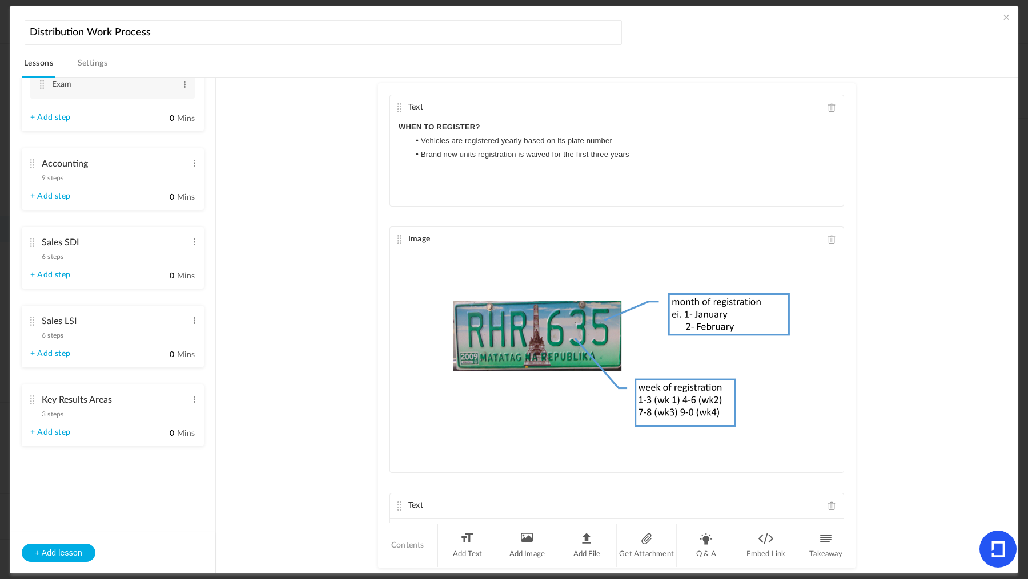
click at [52, 175] on span "9 steps" at bounding box center [53, 178] width 22 height 7
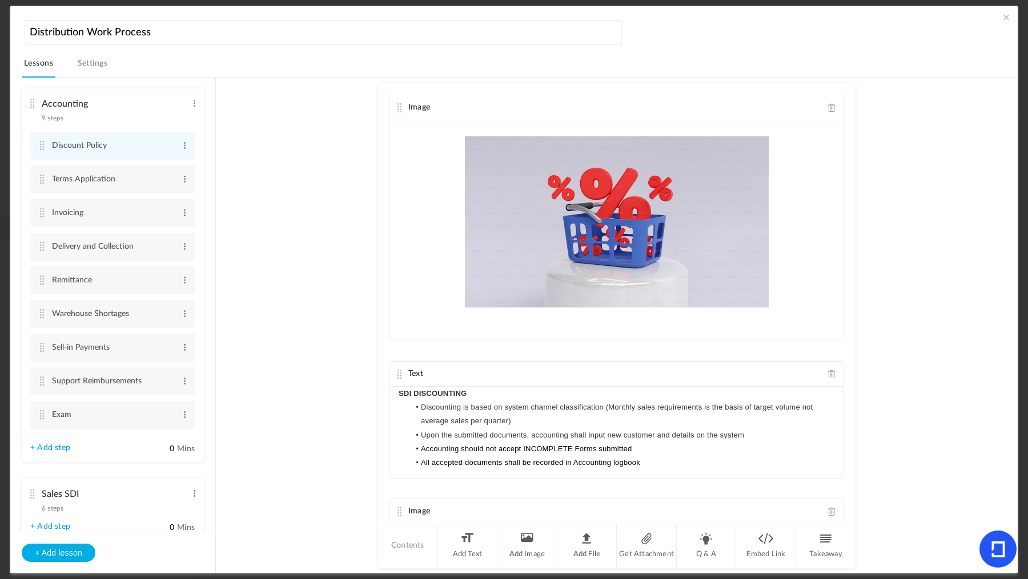
scroll to position [158, 0]
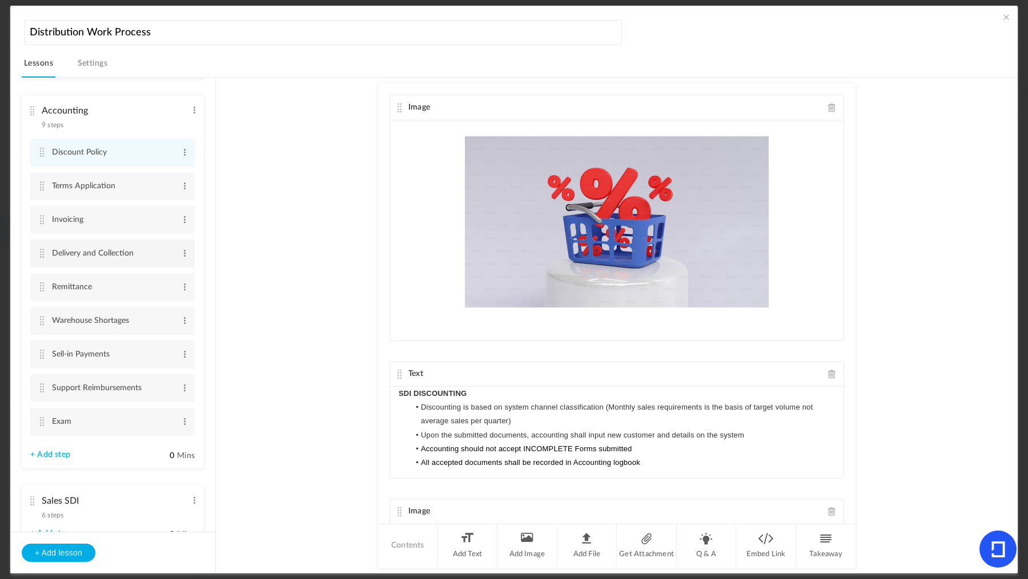
click at [46, 253] on li "Delivery and Collection Edit Delete" at bounding box center [112, 254] width 164 height 28
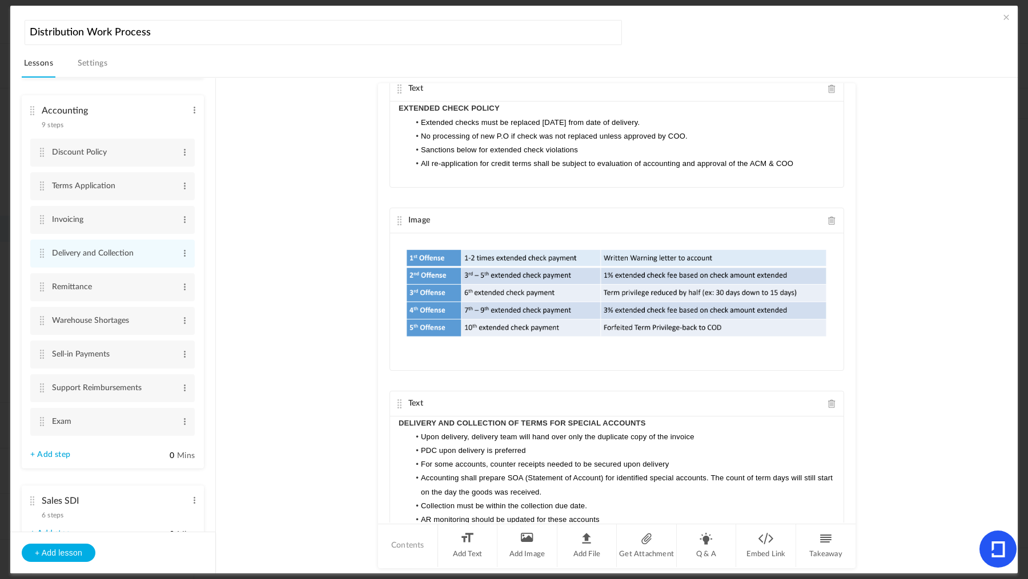
scroll to position [705, 0]
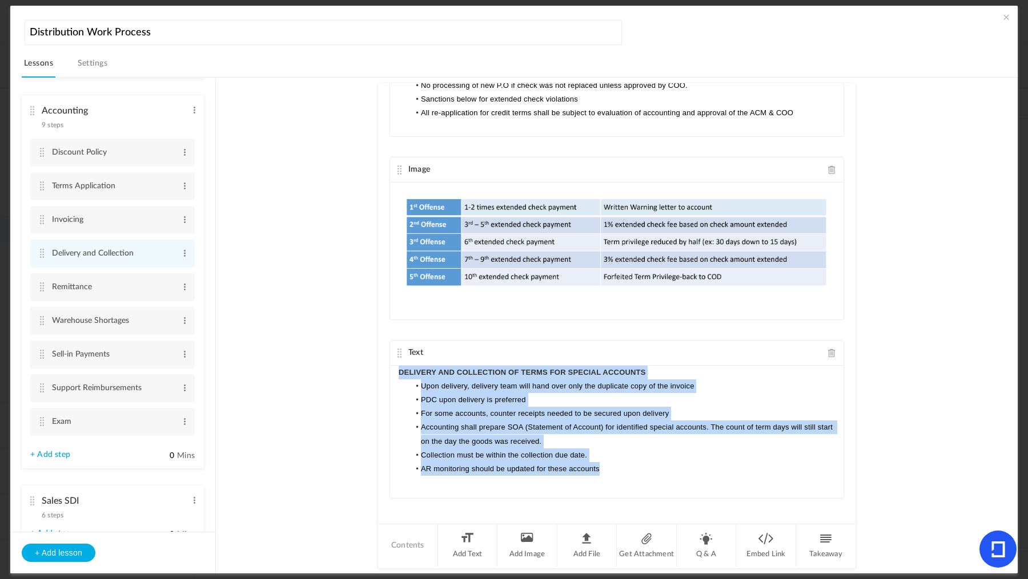
drag, startPoint x: 628, startPoint y: 457, endPoint x: 389, endPoint y: 343, distance: 264.5
click at [389, 343] on div "Text DELIVERY AND COLLECTION OF TERMS FOR SPECIAL ACCOUNTS Upon delivery, deliv…" at bounding box center [616, 419] width 454 height 159
copy div "DELIVERY AND COLLECTION OF TERMS FOR SPECIAL ACCOUNTS Upon delivery, delivery t…"
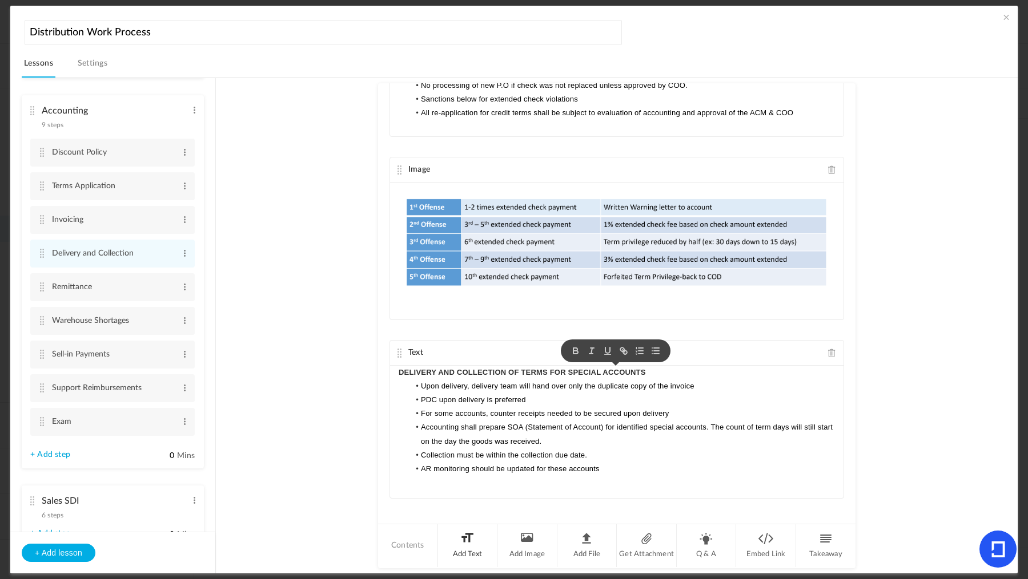
click at [466, 543] on li "Add Text" at bounding box center [468, 546] width 60 height 43
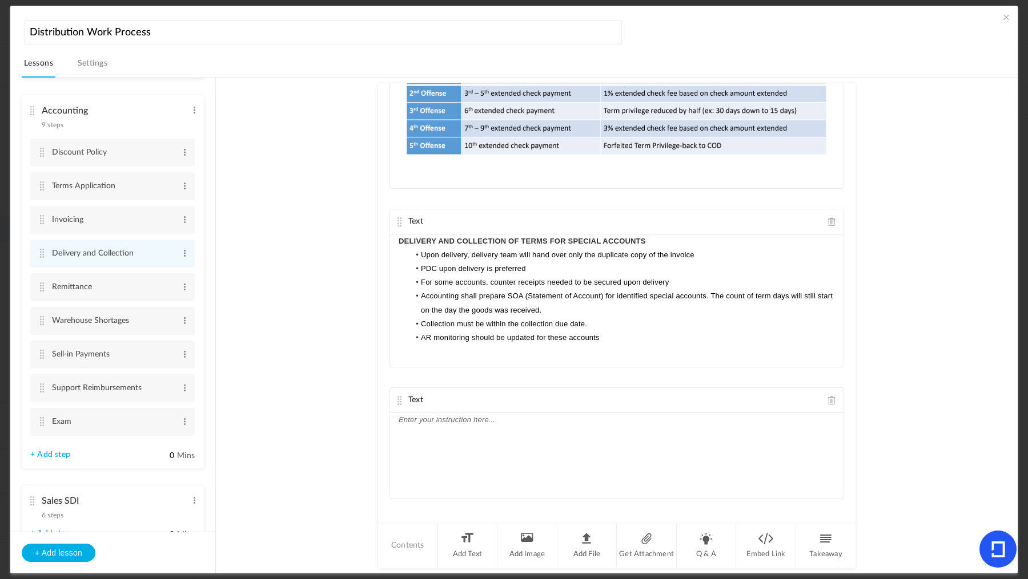
click at [480, 456] on div at bounding box center [616, 456] width 453 height 86
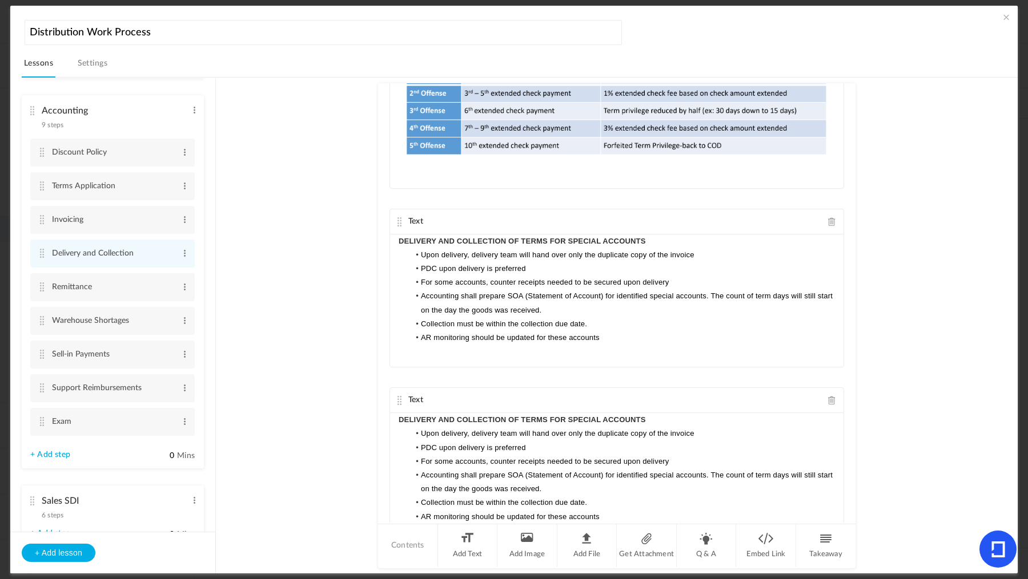
click at [828, 217] on span at bounding box center [832, 221] width 8 height 9
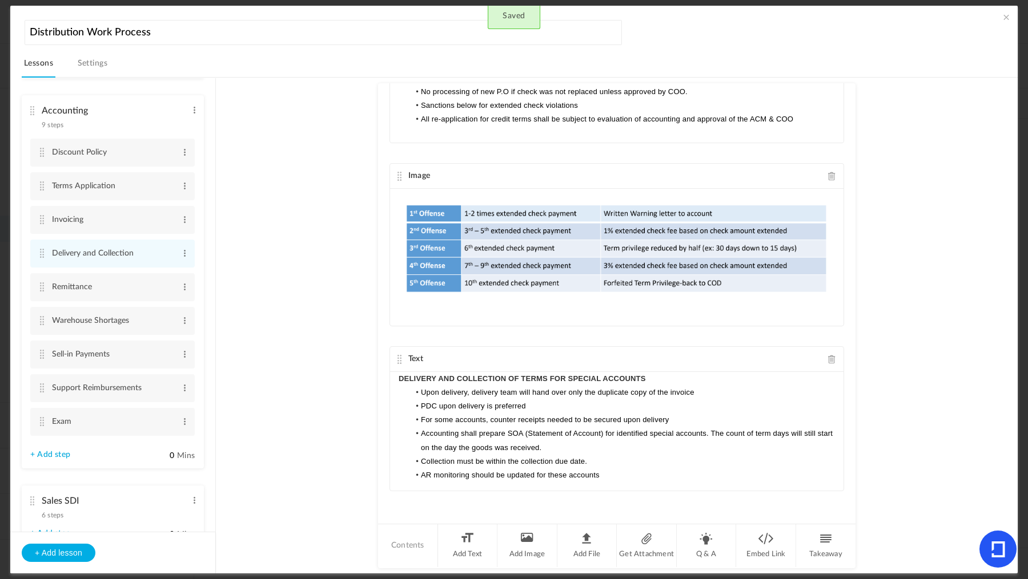
scroll to position [691, 0]
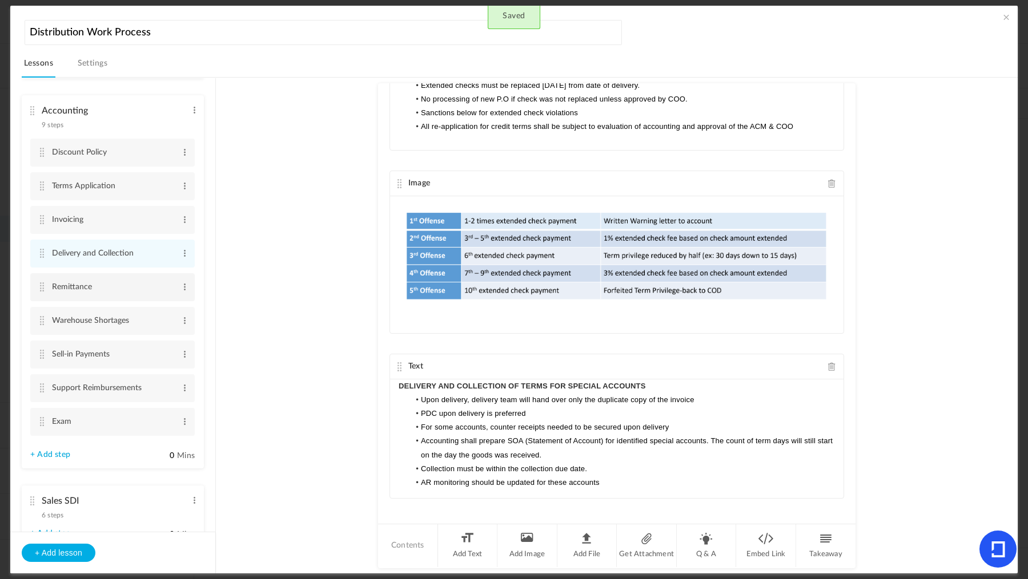
click at [43, 283] on cite at bounding box center [42, 287] width 8 height 9
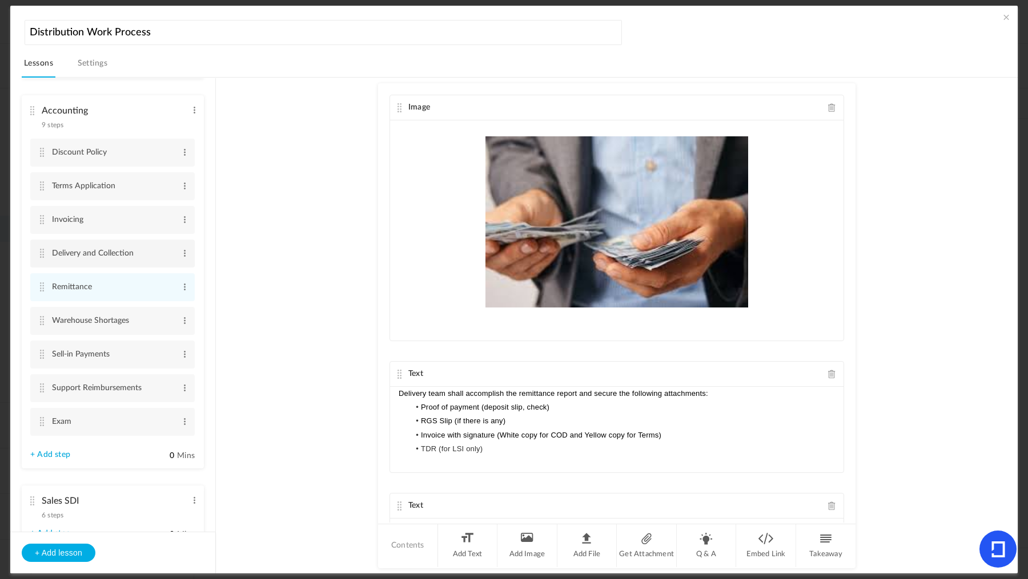
click at [37, 248] on li "Delivery and Collection Edit Delete" at bounding box center [112, 254] width 164 height 28
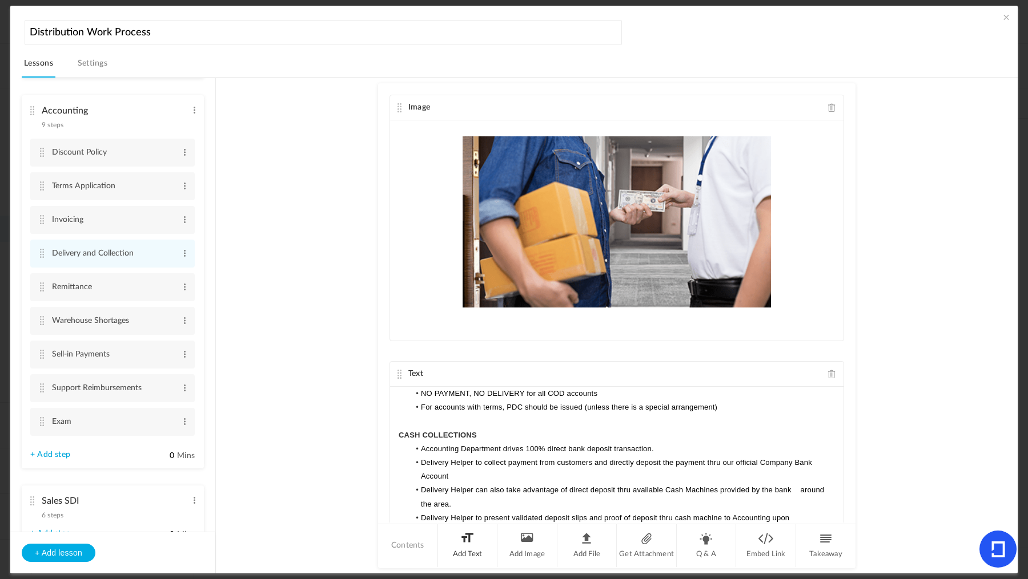
click at [468, 540] on li "Add Text" at bounding box center [468, 546] width 60 height 43
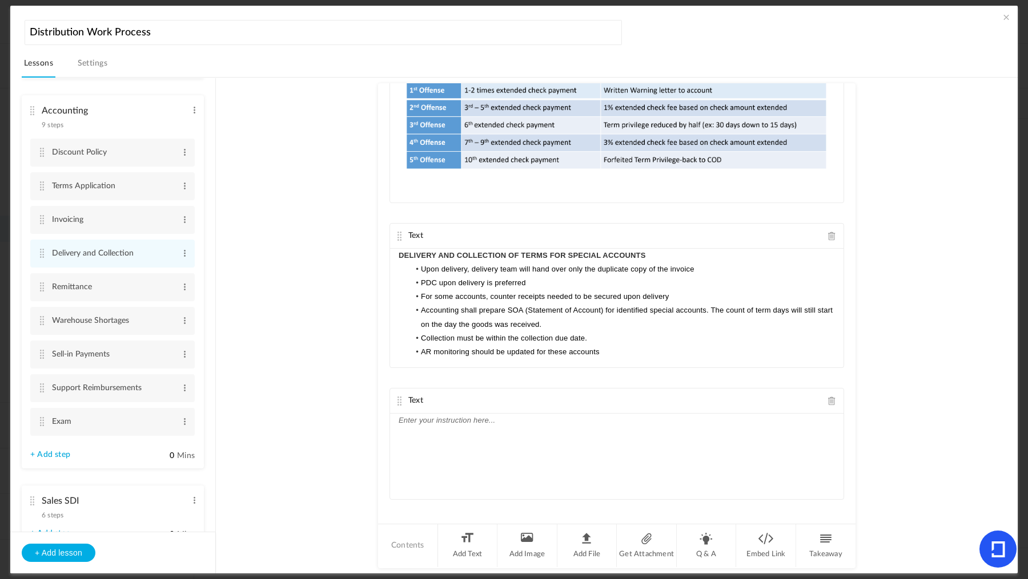
click at [480, 465] on div at bounding box center [616, 457] width 453 height 86
click at [43, 289] on cite at bounding box center [42, 287] width 8 height 9
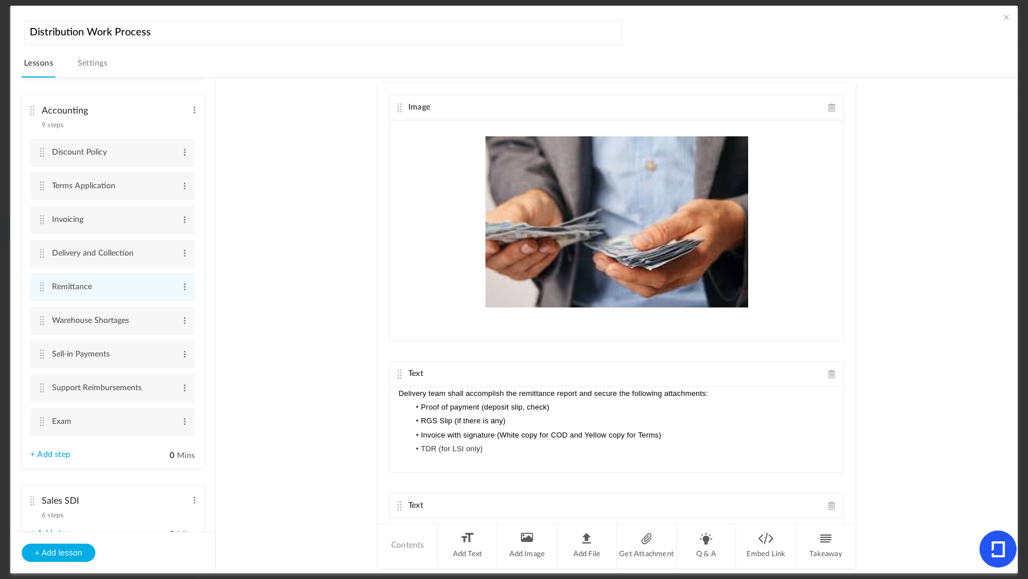
click at [1002, 18] on span at bounding box center [1005, 16] width 11 height 11
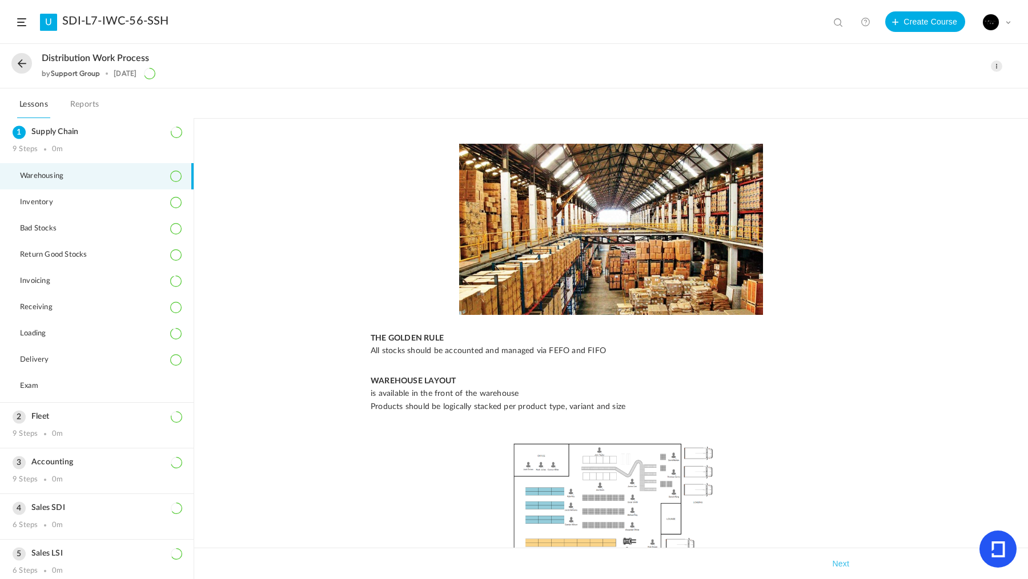
click at [23, 23] on span at bounding box center [21, 22] width 9 height 8
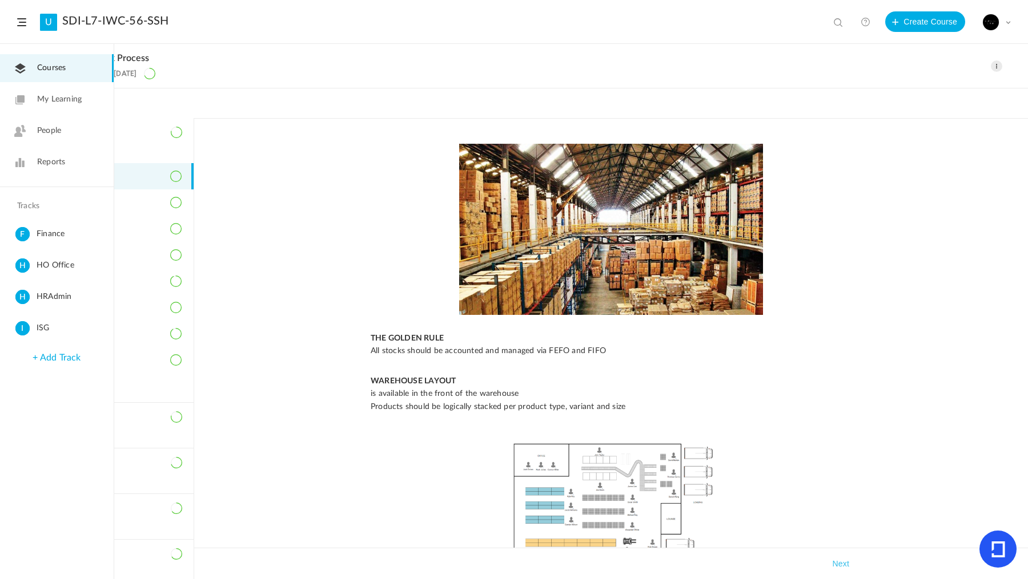
click at [43, 334] on span "ISG" at bounding box center [73, 328] width 72 height 14
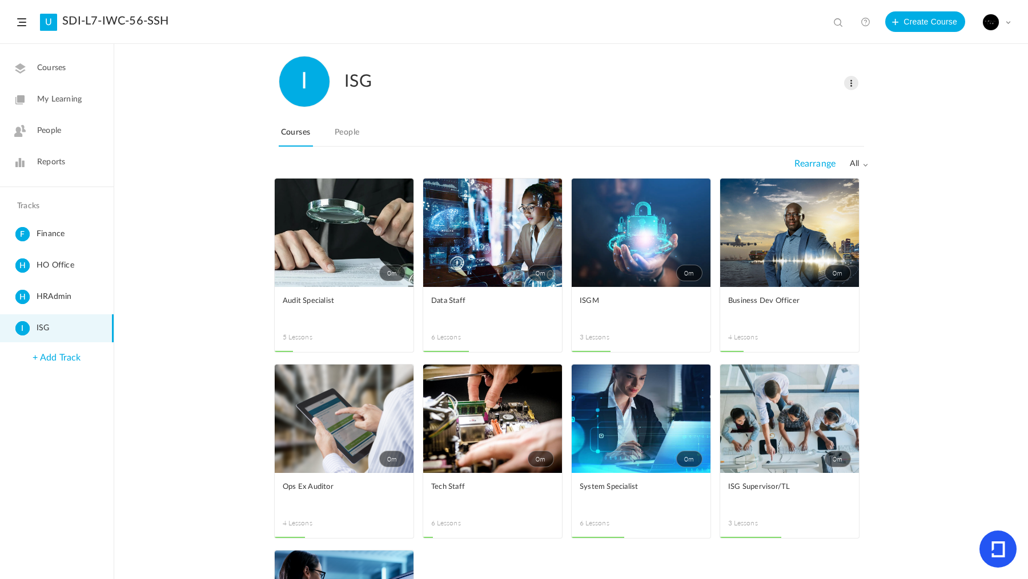
click at [305, 234] on link "0m" at bounding box center [344, 233] width 139 height 108
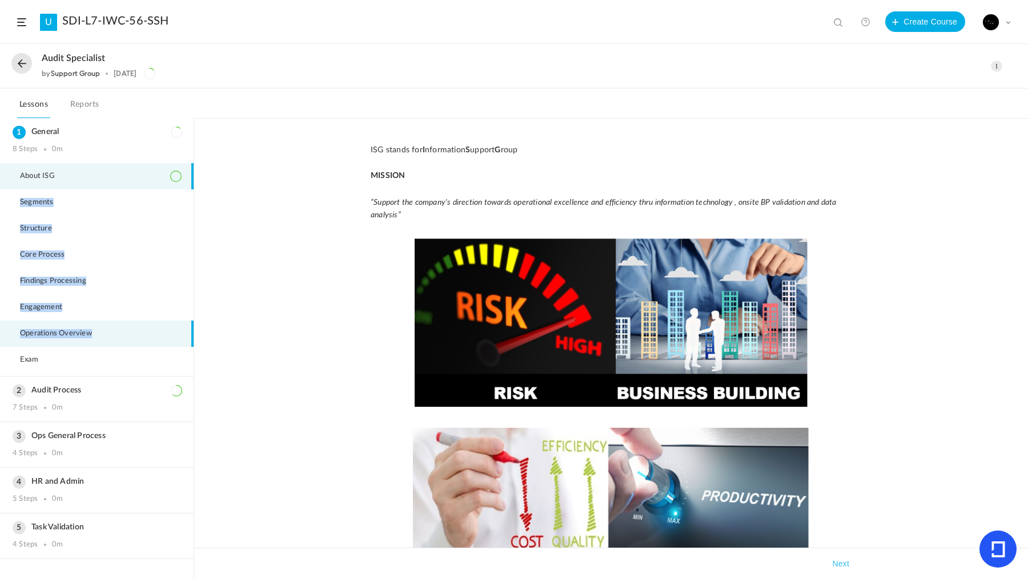
drag, startPoint x: 193, startPoint y: 176, endPoint x: 189, endPoint y: 333, distance: 156.5
click at [189, 333] on ul "About ISG Segments Structure Core Process Findings Processing Engagement Operat…" at bounding box center [97, 269] width 194 height 213
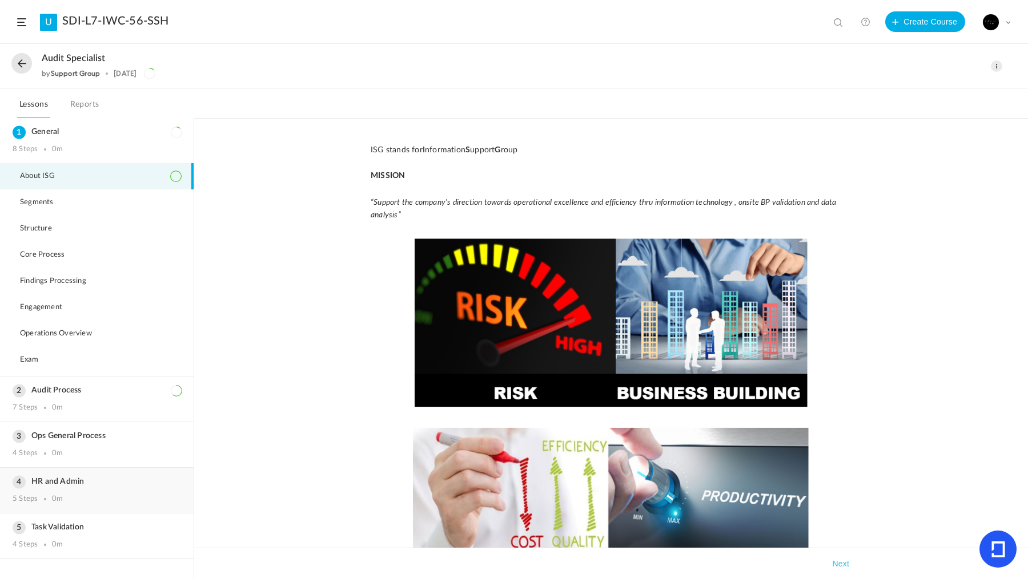
click at [114, 500] on div "HR and Admin 5 Steps 0m" at bounding box center [97, 490] width 194 height 45
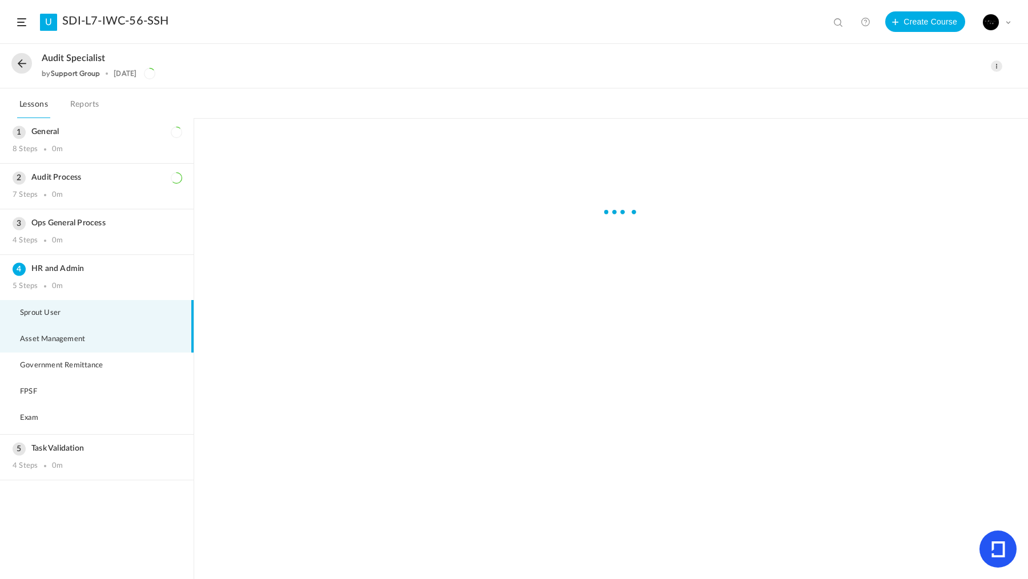
click at [90, 335] on span "Asset Management" at bounding box center [59, 339] width 79 height 9
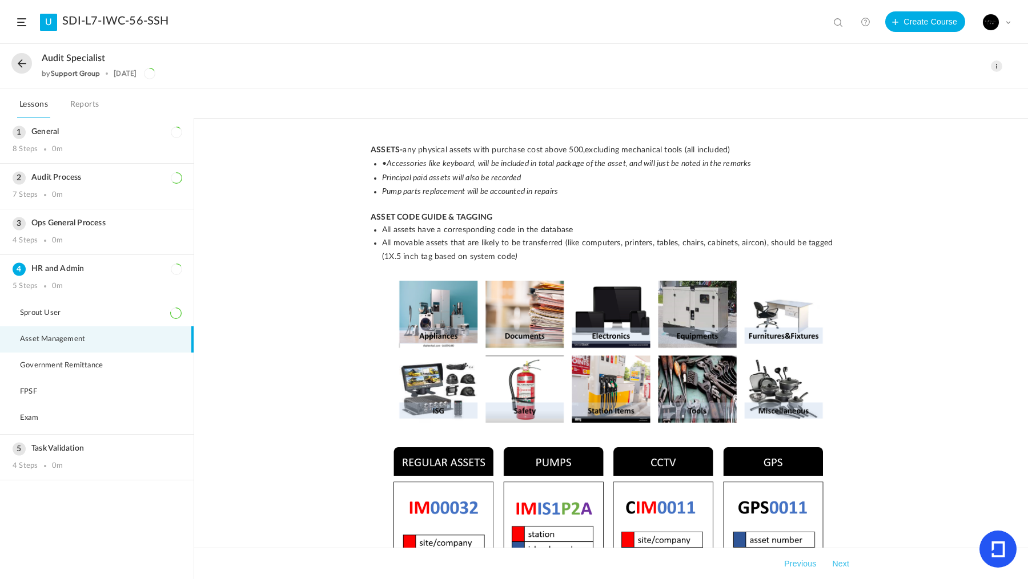
click at [998, 66] on span at bounding box center [995, 66] width 11 height 11
click at [936, 91] on link "Edit" at bounding box center [947, 91] width 107 height 21
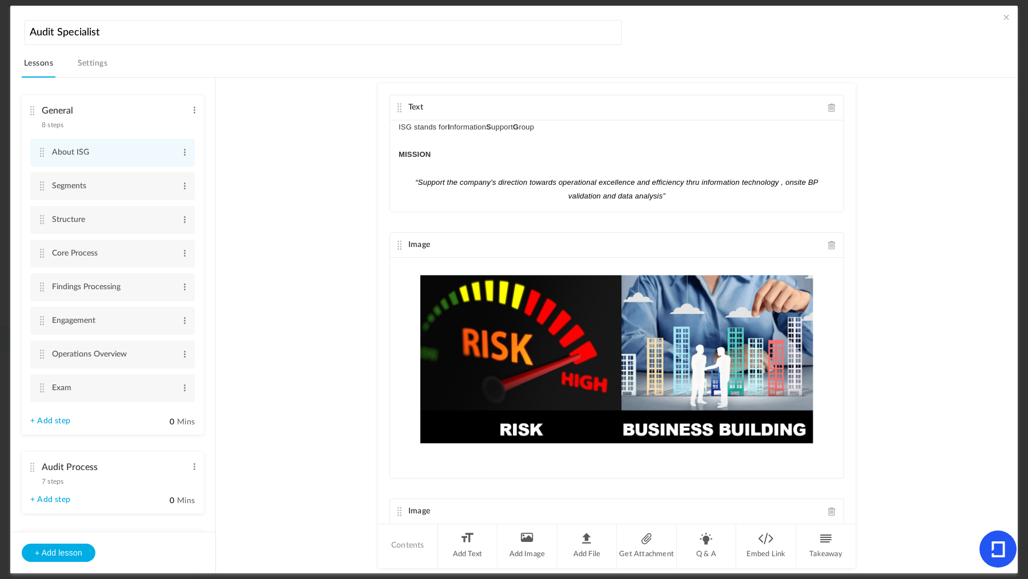
scroll to position [248, 0]
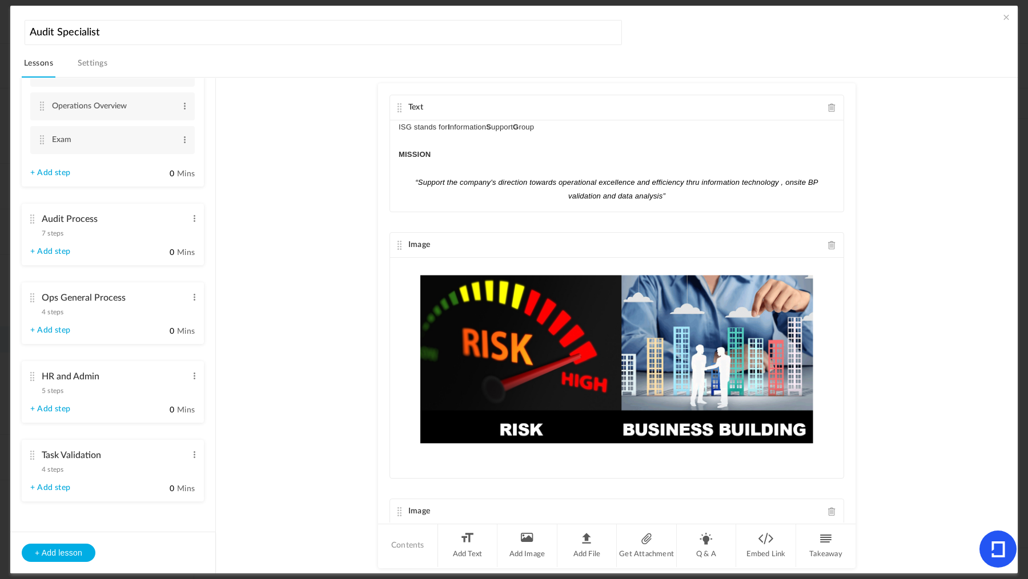
click at [59, 388] on span "5 steps" at bounding box center [53, 391] width 22 height 7
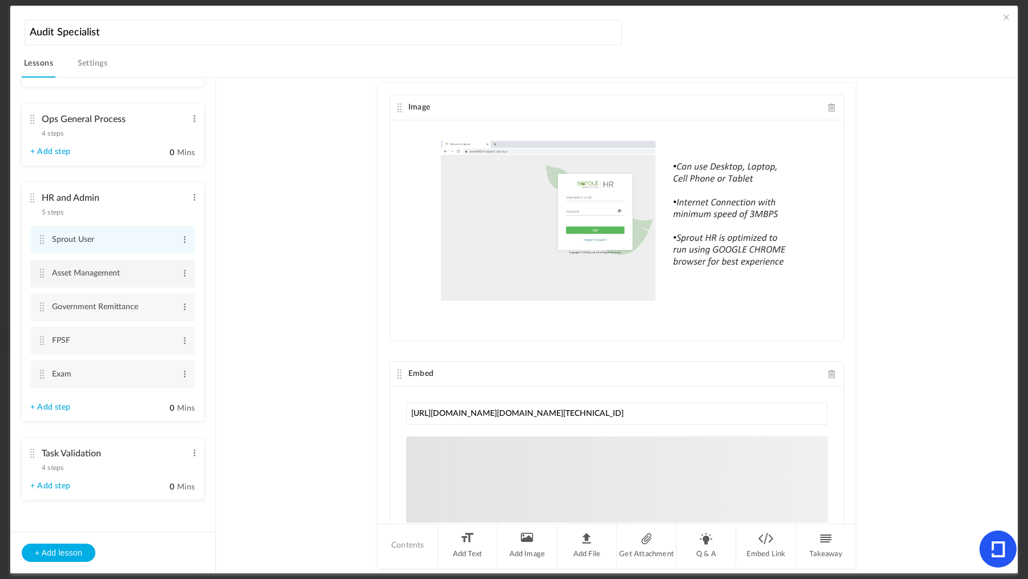
click at [46, 275] on li "Asset Management Edit Delete" at bounding box center [112, 274] width 164 height 28
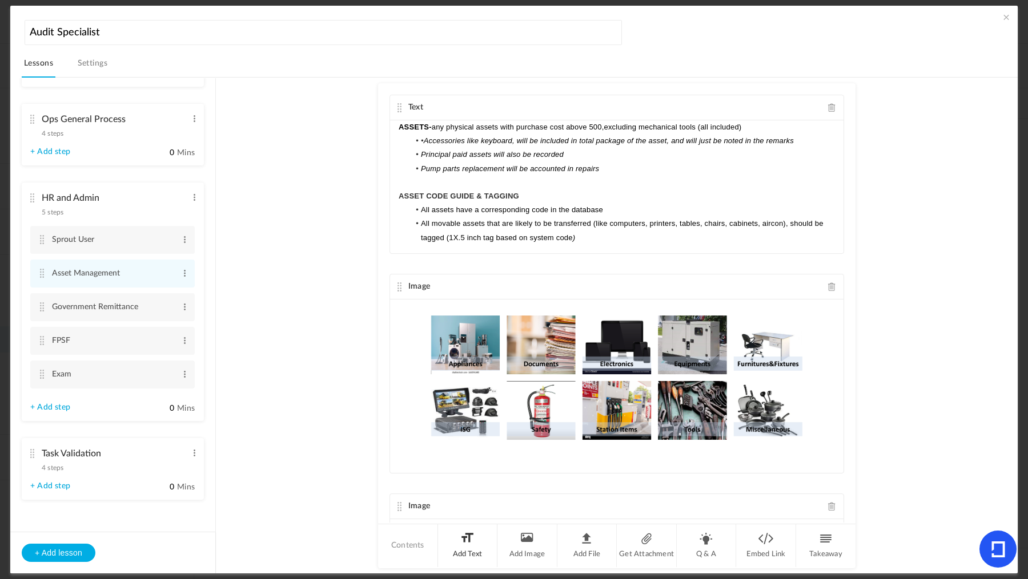
click at [467, 545] on li "Add Text" at bounding box center [468, 546] width 60 height 43
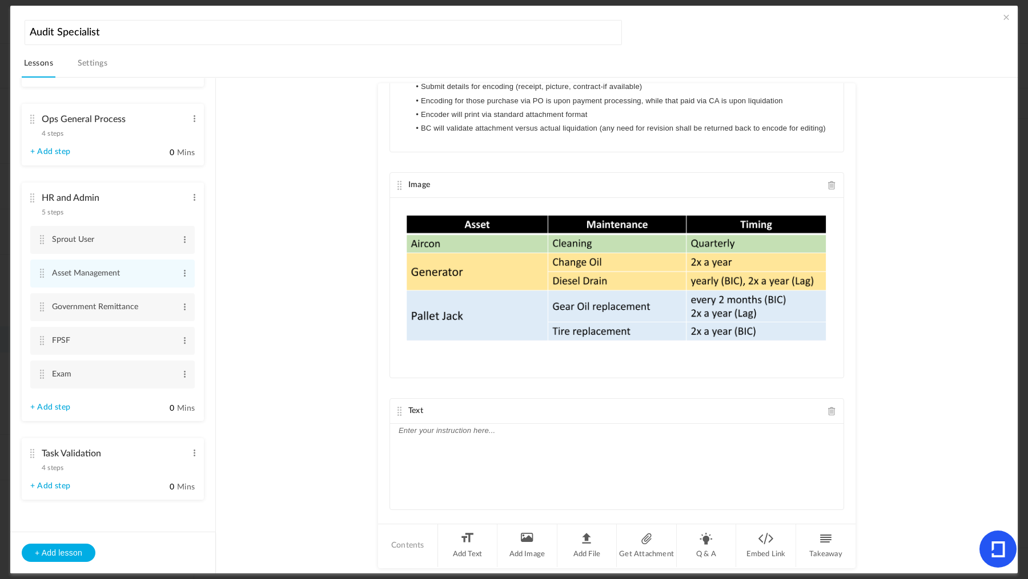
click at [526, 482] on div at bounding box center [616, 467] width 453 height 86
click at [45, 340] on cite at bounding box center [42, 340] width 8 height 9
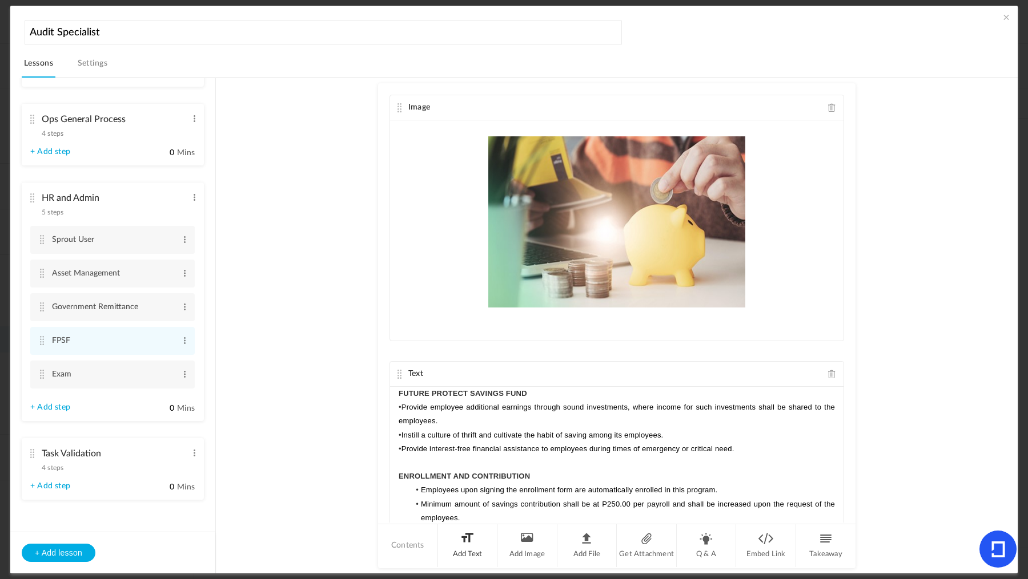
click at [467, 544] on li "Add Text" at bounding box center [468, 546] width 60 height 43
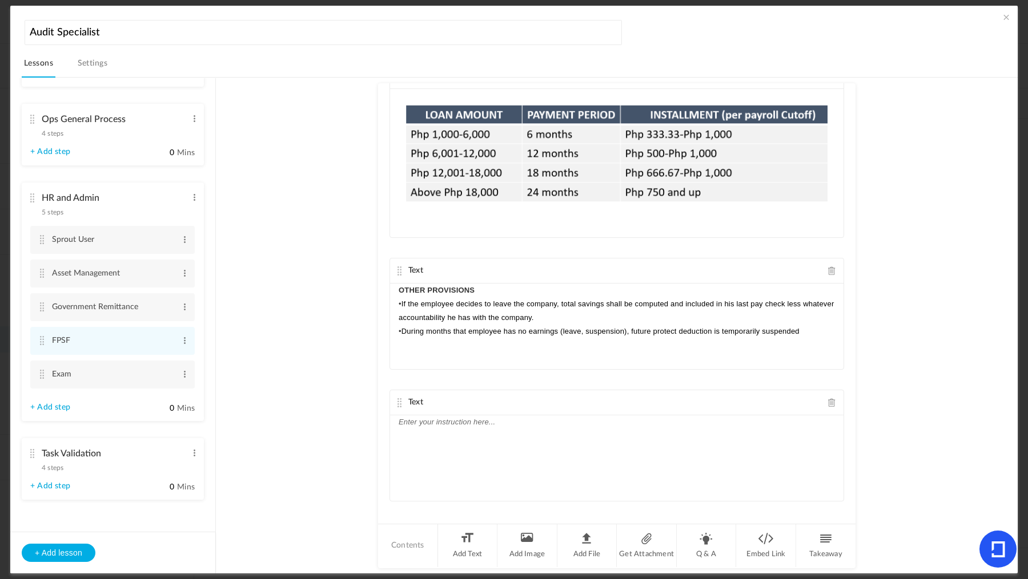
click at [509, 474] on div at bounding box center [616, 459] width 453 height 86
click at [45, 304] on cite at bounding box center [42, 307] width 8 height 9
